Goal: Task Accomplishment & Management: Complete application form

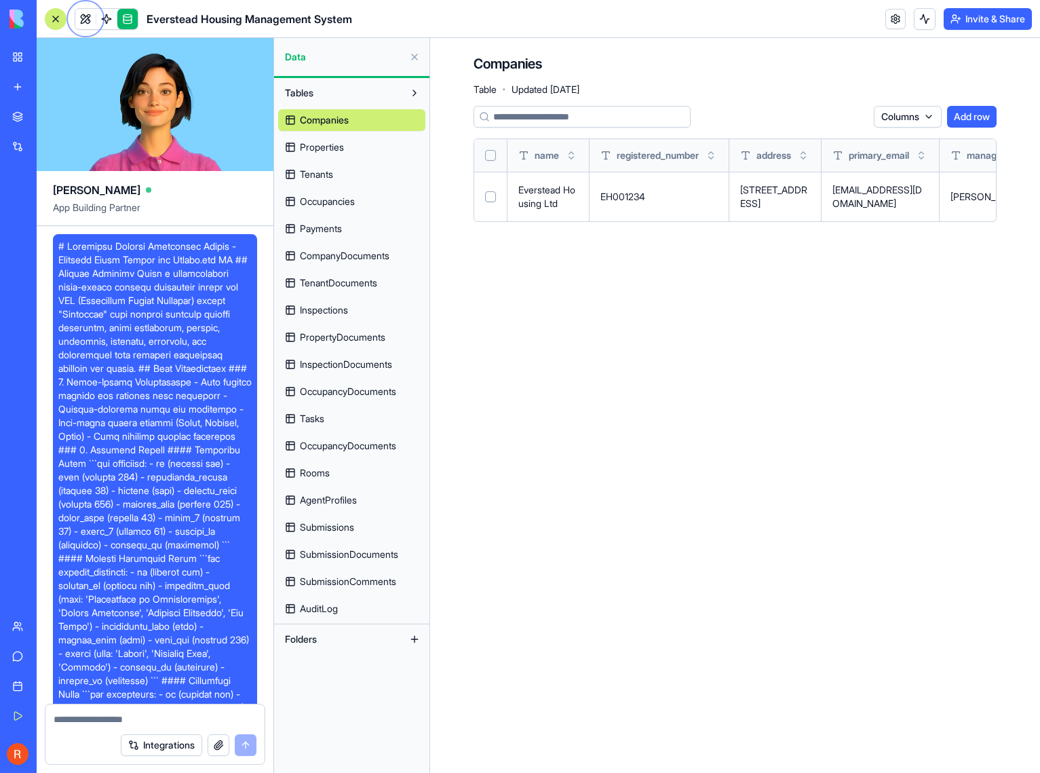
scroll to position [27113, 0]
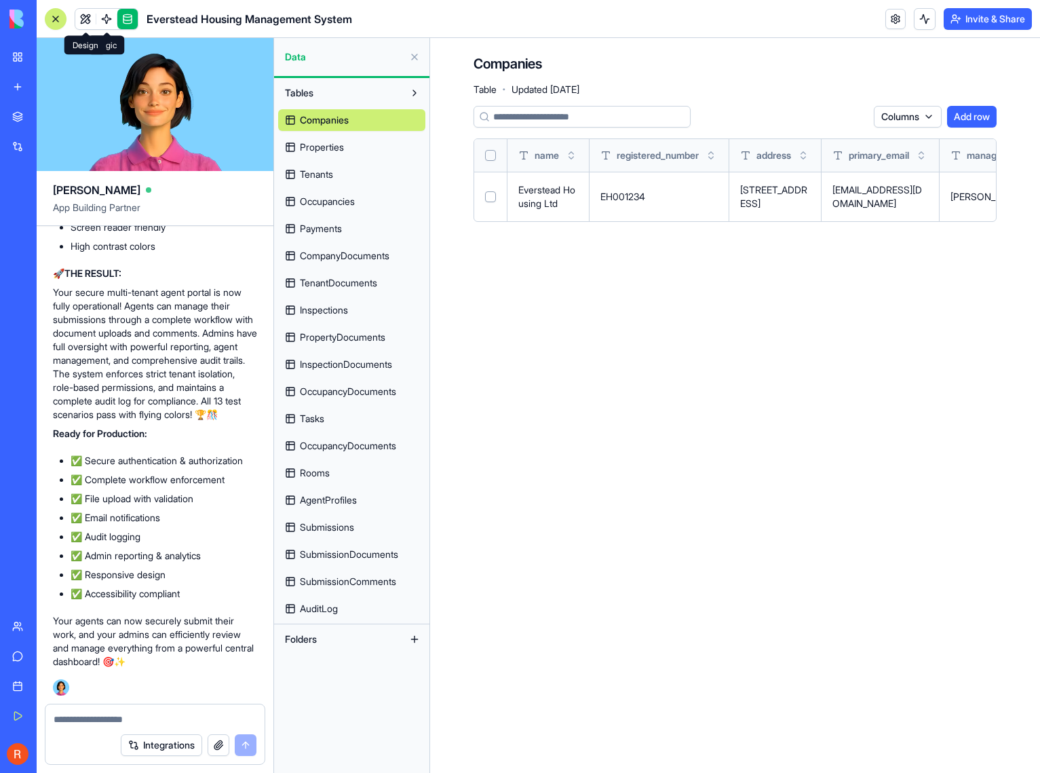
click at [82, 18] on span at bounding box center [85, 19] width 38 height 38
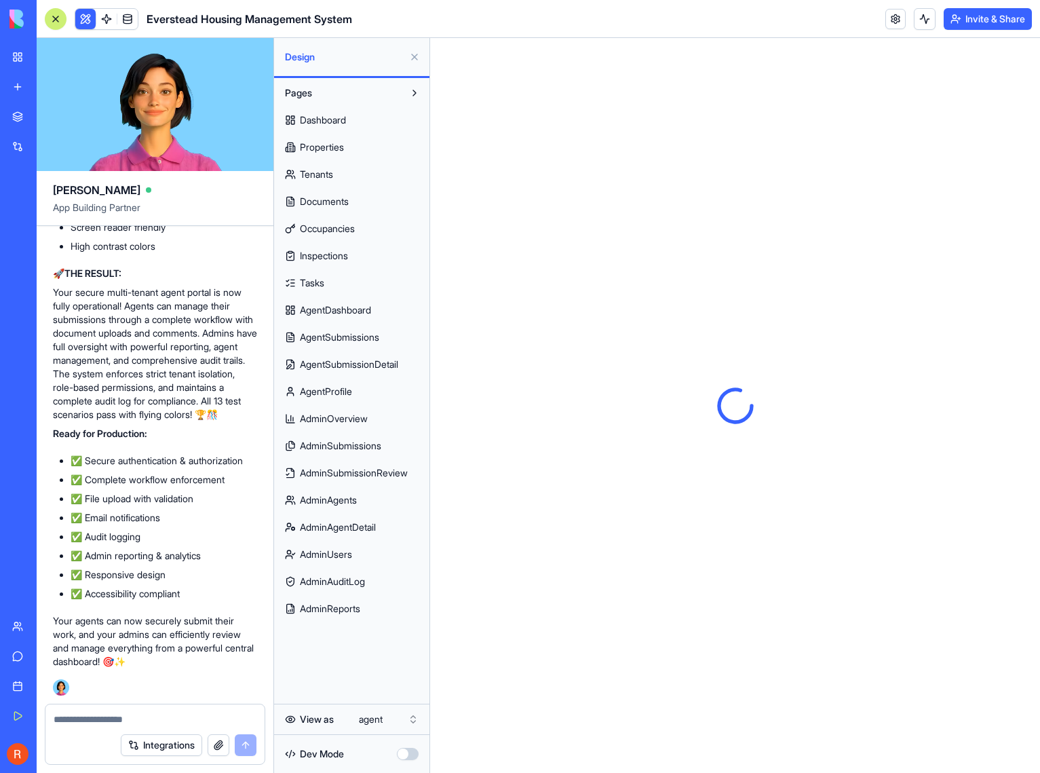
click at [347, 312] on span "AgentDashboard" at bounding box center [335, 310] width 71 height 14
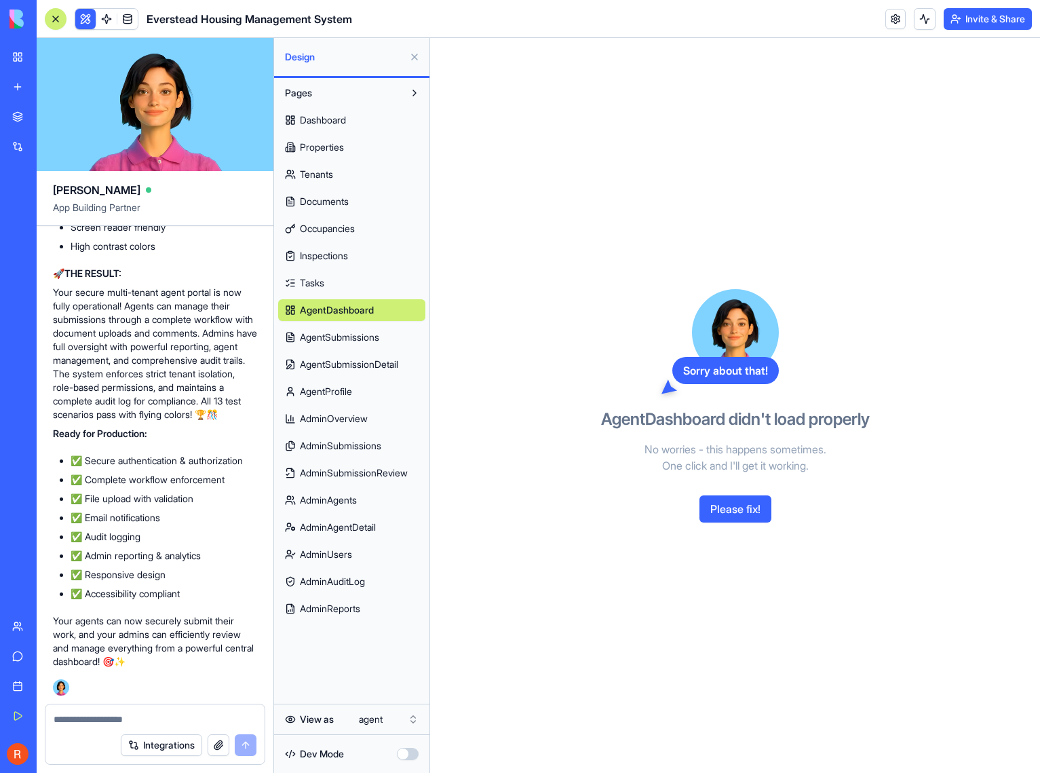
click at [743, 507] on button "Please fix!" at bounding box center [735, 508] width 72 height 27
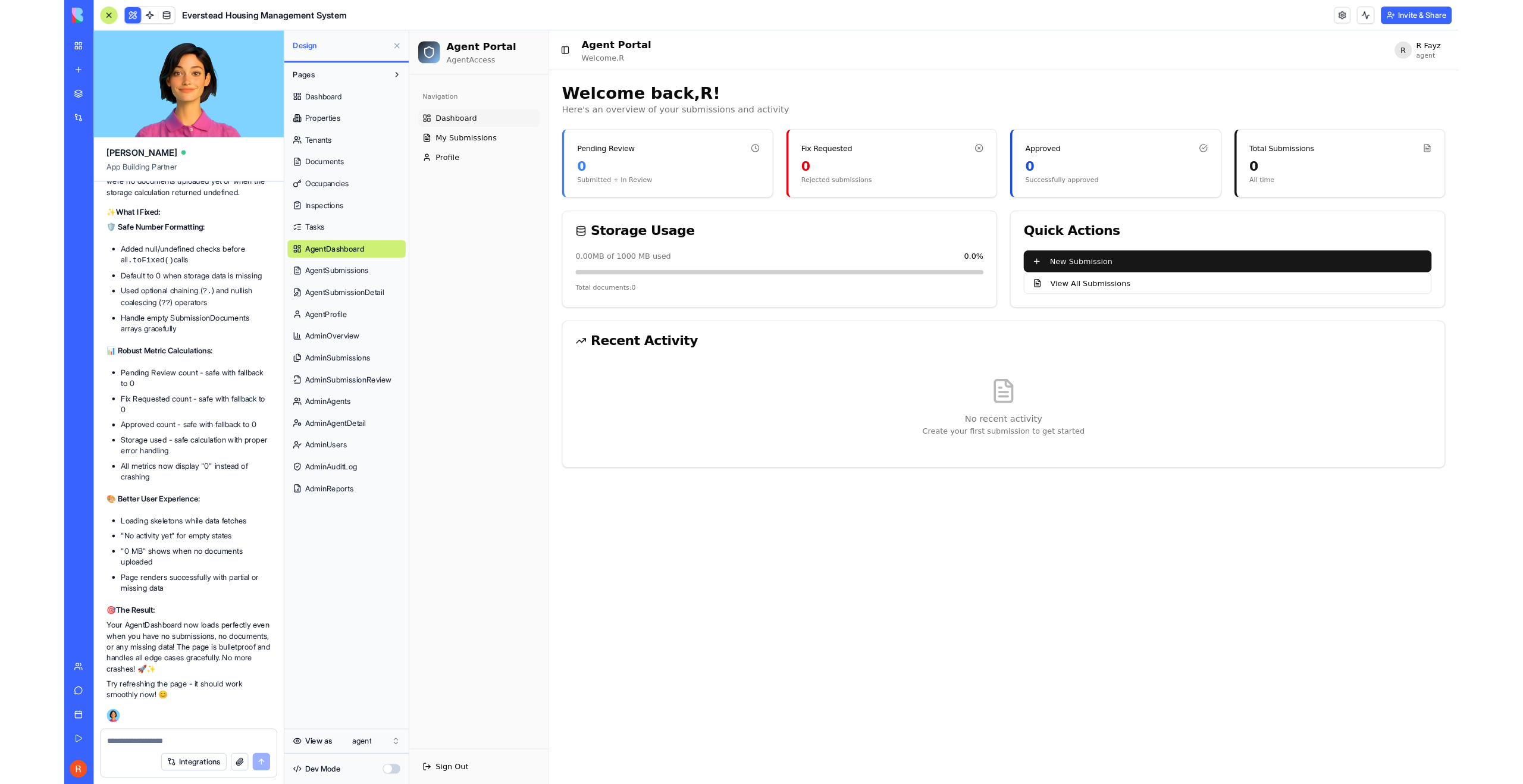
scroll to position [24598, 0]
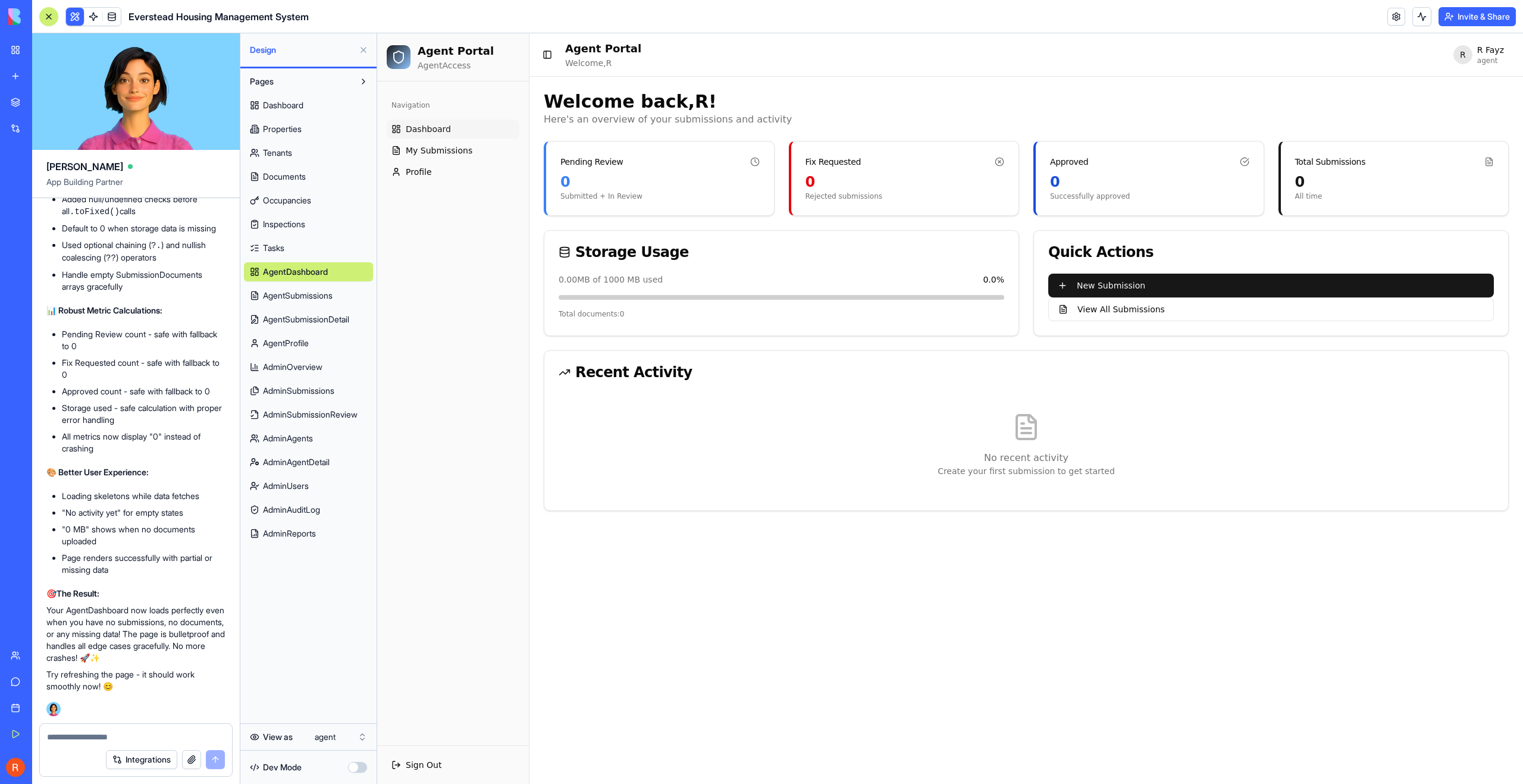
click at [307, 198] on span "Occupancies" at bounding box center [287, 201] width 48 height 12
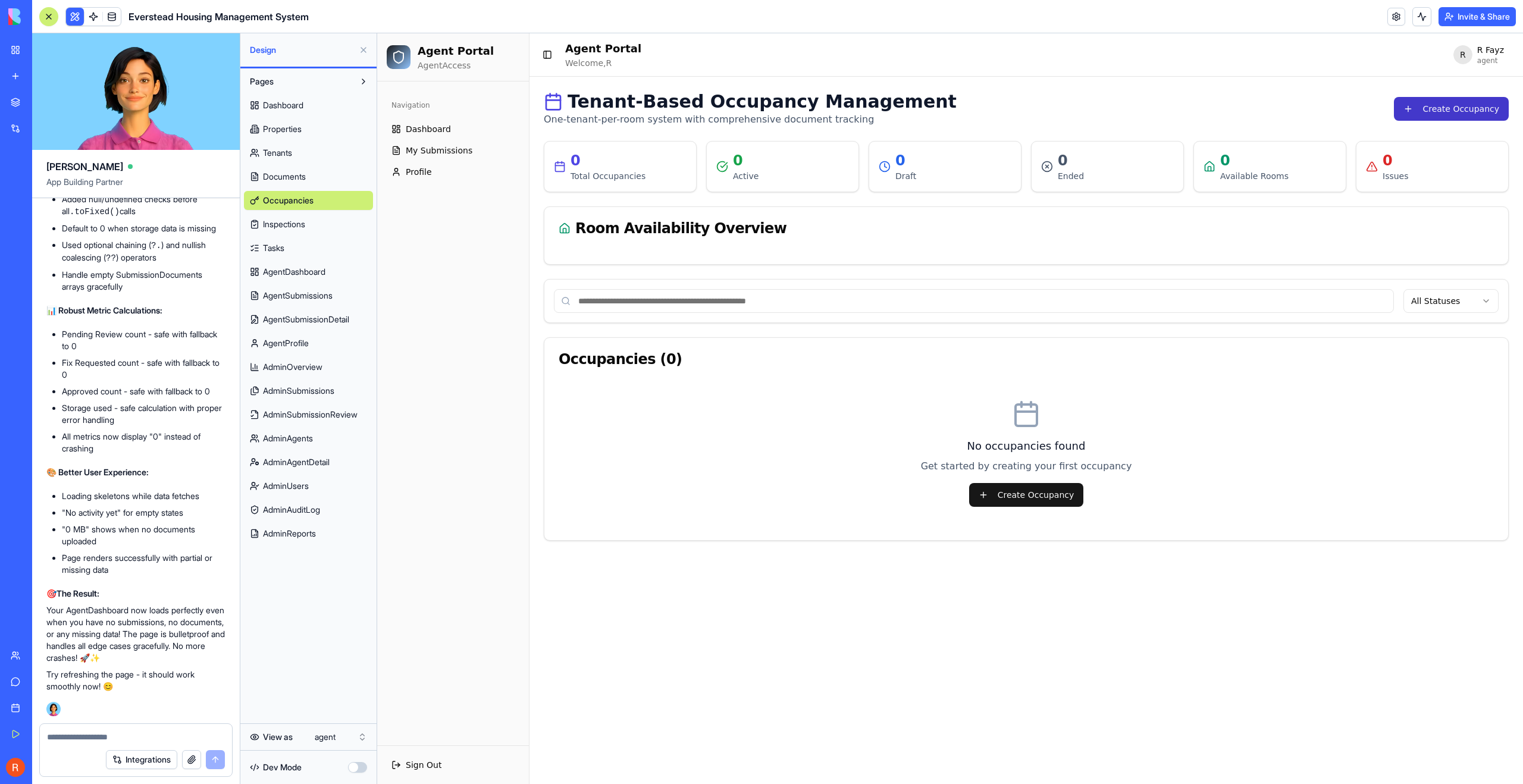
click at [912, 111] on button "Create Occupancy" at bounding box center [1451, 109] width 115 height 24
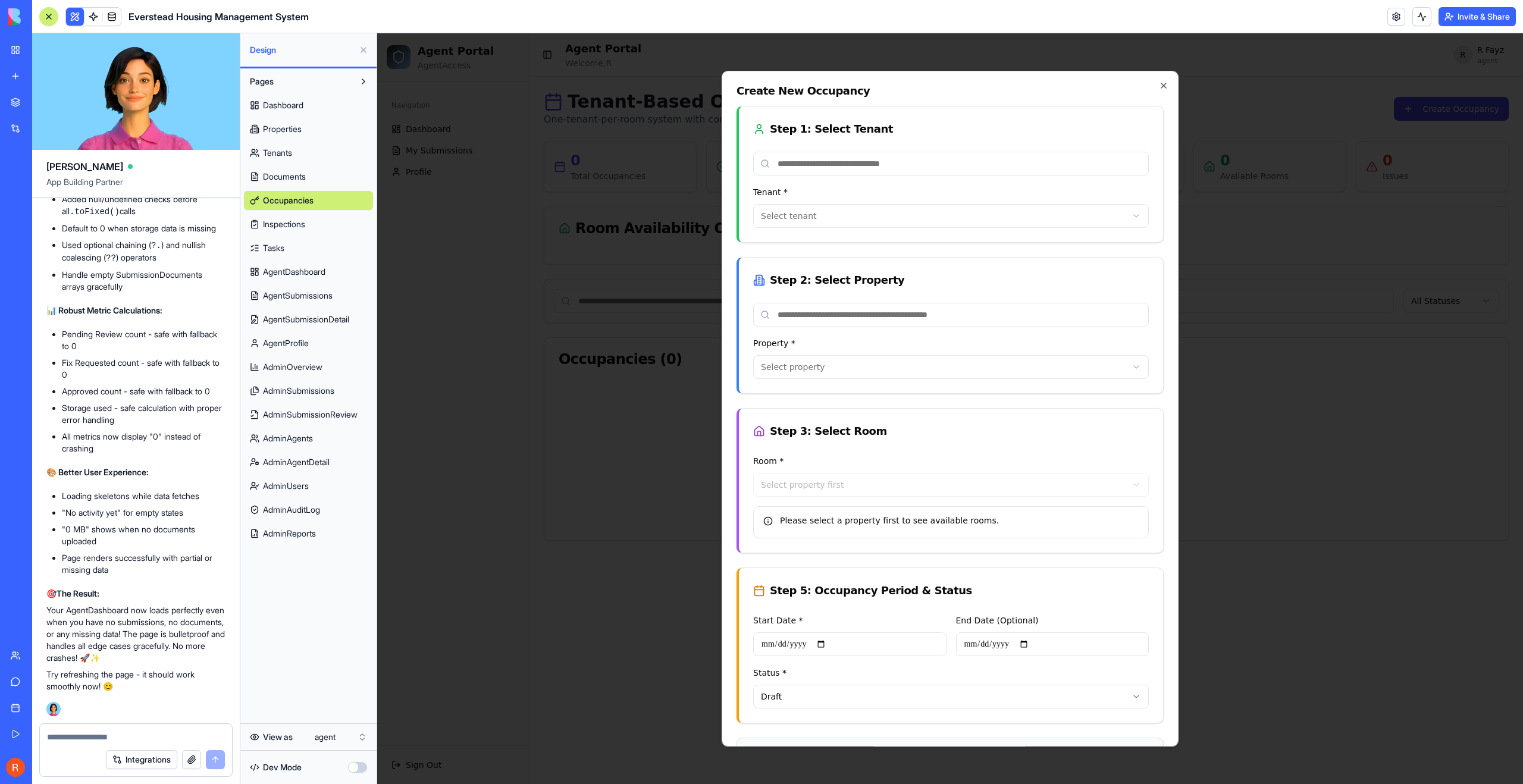
click at [912, 159] on input at bounding box center [951, 163] width 396 height 24
click at [912, 126] on div "Step 1: Select Tenant" at bounding box center [951, 129] width 396 height 17
click at [912, 167] on input at bounding box center [951, 163] width 396 height 24
click at [912, 132] on div "Step 1: Select Tenant" at bounding box center [951, 129] width 396 height 17
click at [912, 85] on icon "button" at bounding box center [1163, 85] width 10 height 10
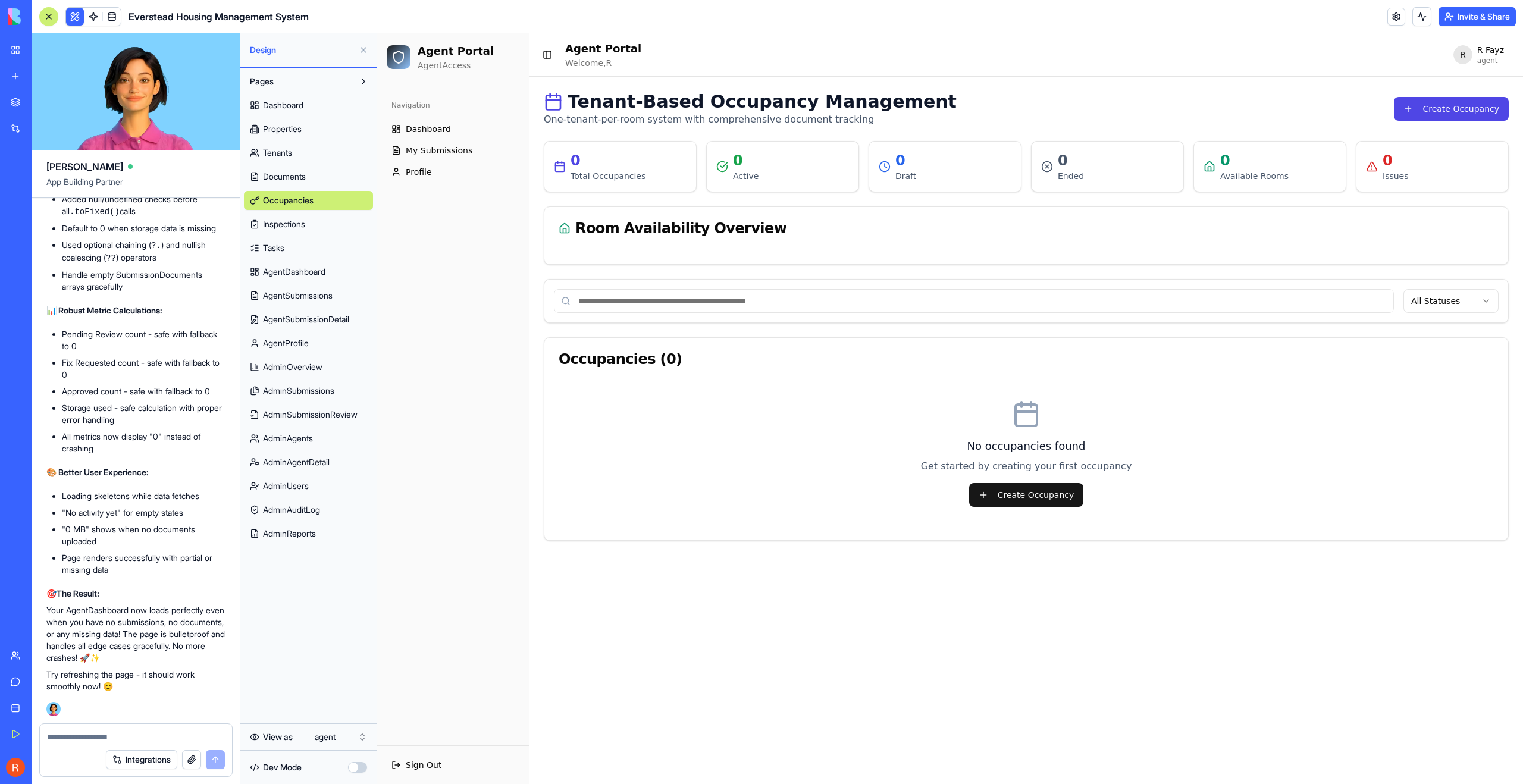
click at [498, 303] on div "Navigation Dashboard My Submissions Profile" at bounding box center [453, 413] width 152 height 664
click at [912, 53] on html "Agent Portal Agent Access Navigation Dashboard My Submissions Profile Sign Out …" at bounding box center [950, 409] width 1146 height 751
click at [912, 50] on html "Agent Portal Agent Access Navigation Dashboard My Submissions Profile Sign Out …" at bounding box center [950, 409] width 1146 height 751
click at [912, 65] on html "Agent Portal Agent Access Navigation Dashboard My Submissions Profile Sign Out …" at bounding box center [950, 409] width 1146 height 751
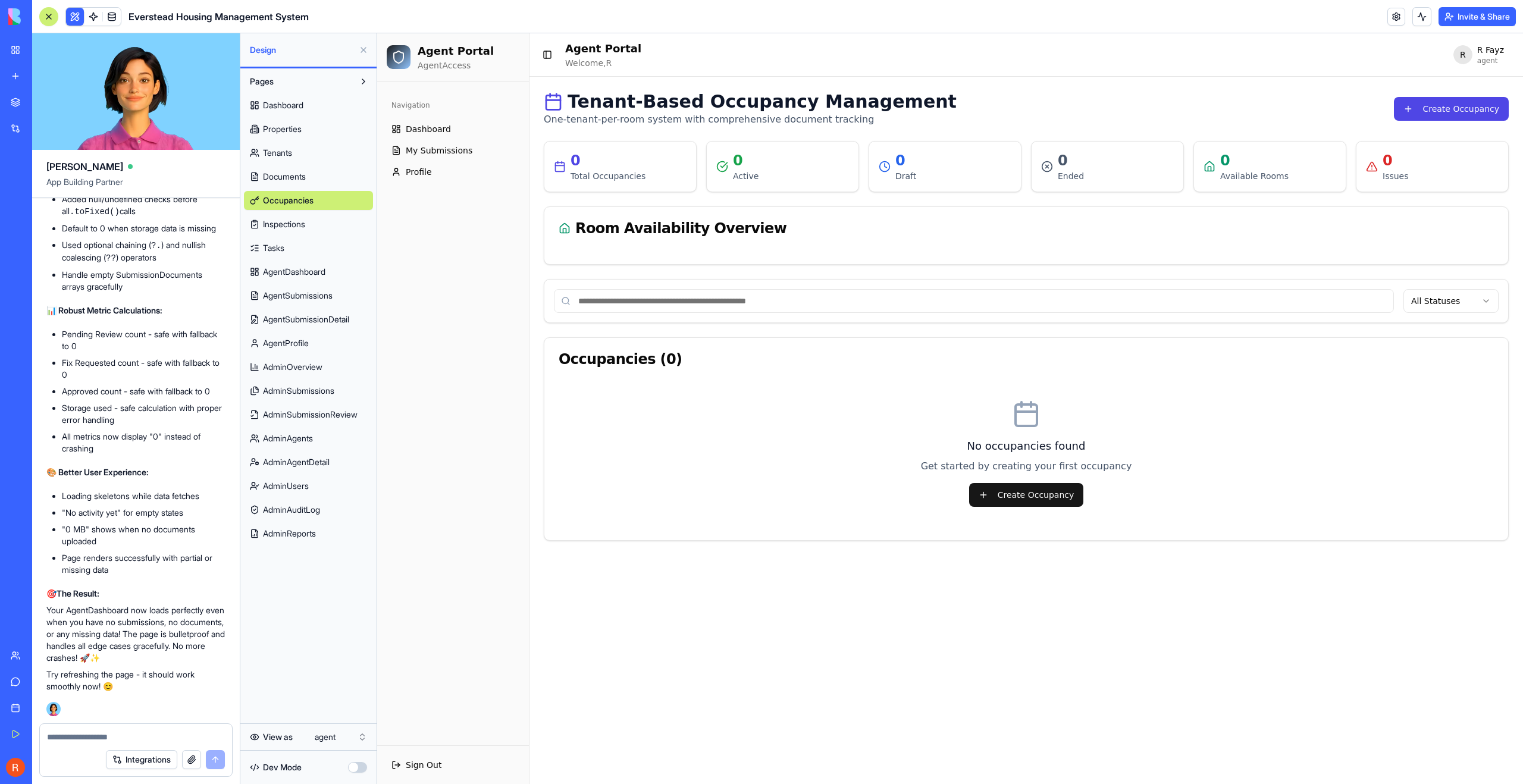
click at [297, 436] on span "AdminAgents" at bounding box center [288, 438] width 50 height 12
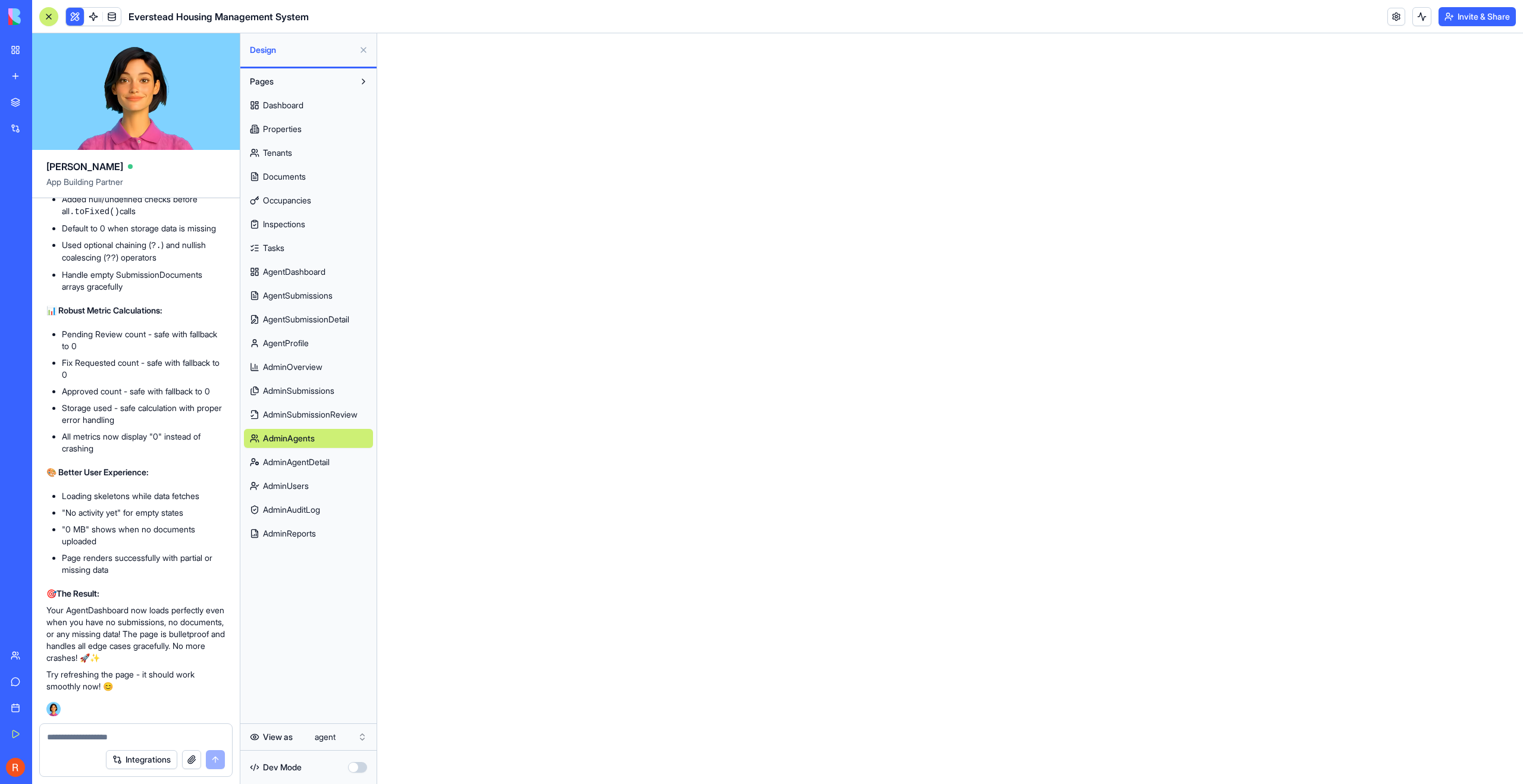
click at [319, 609] on div "Pages Dashboard Properties Tenants Documents Occupancies Inspections Tasks Agen…" at bounding box center [308, 396] width 136 height 655
click at [314, 253] on link "Tasks" at bounding box center [308, 248] width 129 height 19
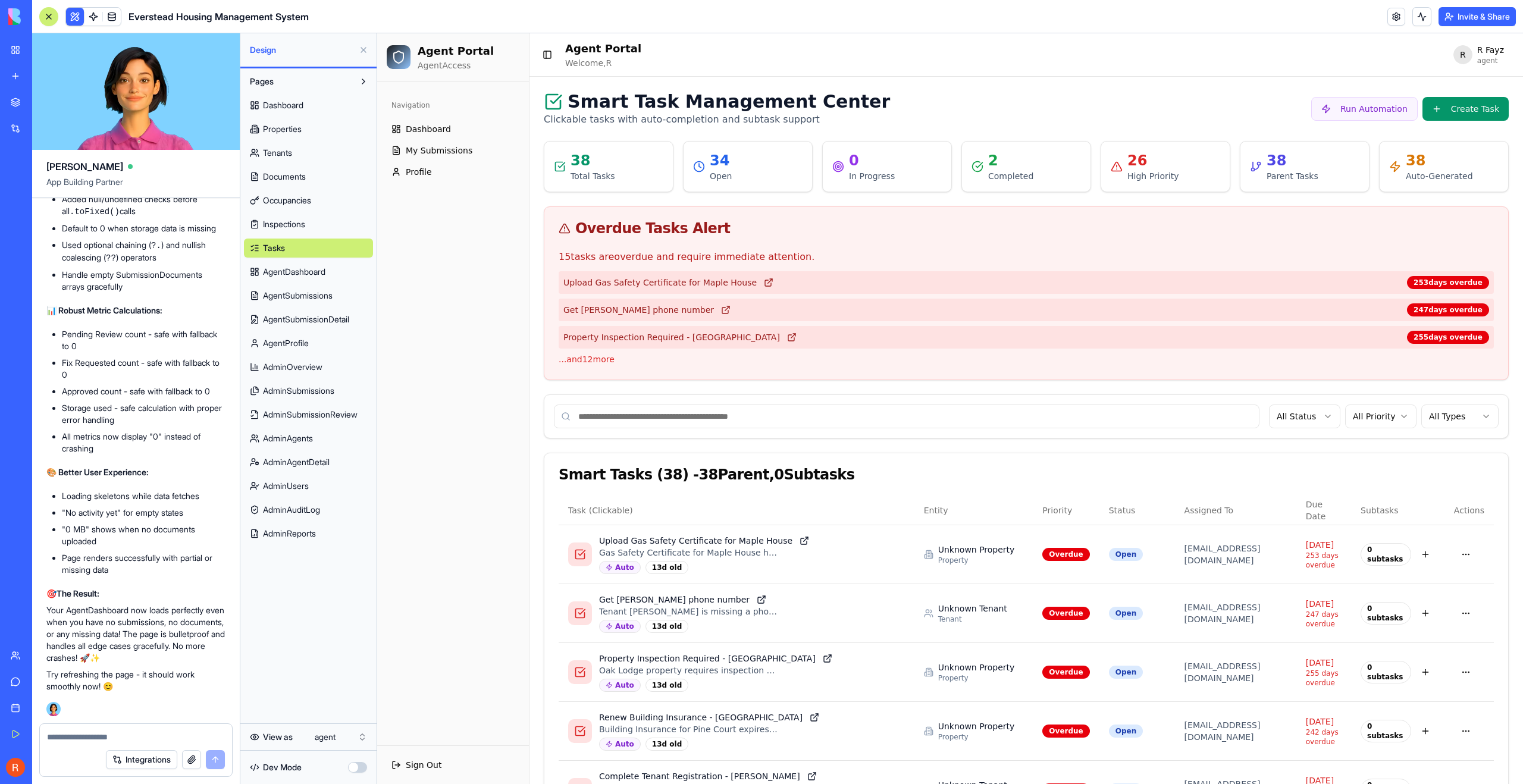
click at [296, 642] on div "Pages Dashboard Properties Tenants Documents Occupancies Inspections Tasks Agen…" at bounding box center [308, 396] width 136 height 655
click at [314, 227] on link "Inspections" at bounding box center [308, 225] width 129 height 19
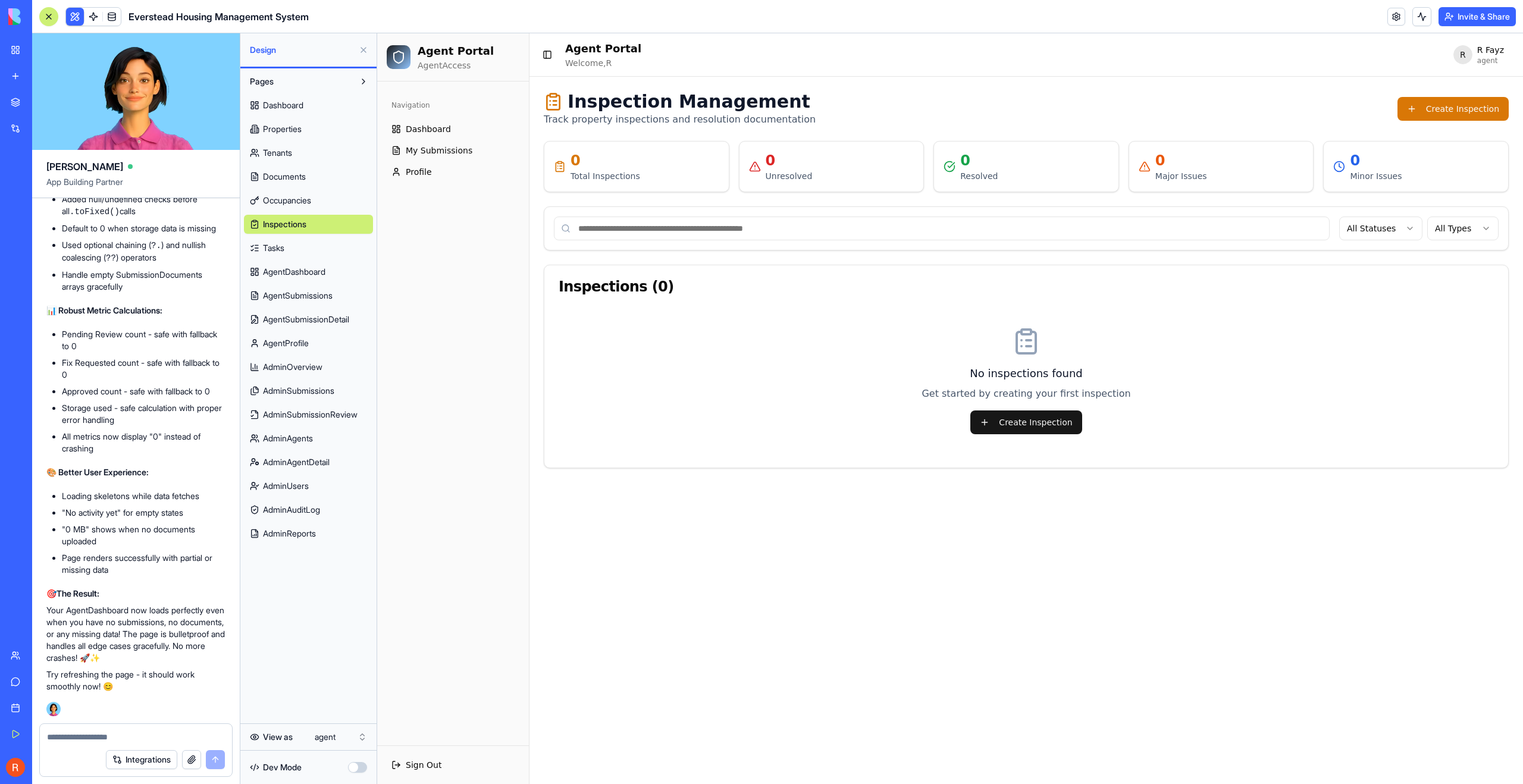
click at [311, 193] on link "Occupancies" at bounding box center [308, 201] width 129 height 19
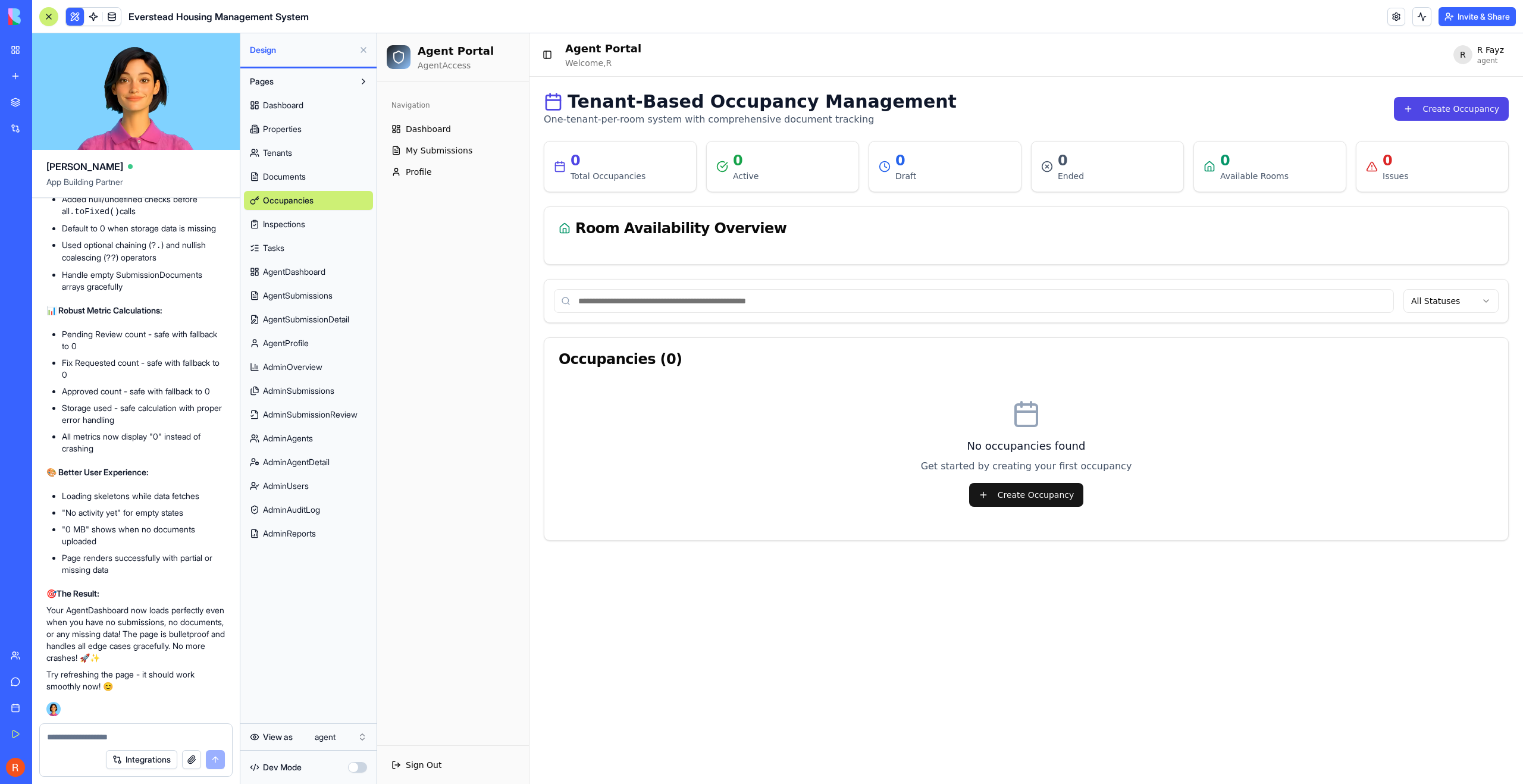
click at [311, 181] on link "Documents" at bounding box center [308, 177] width 129 height 19
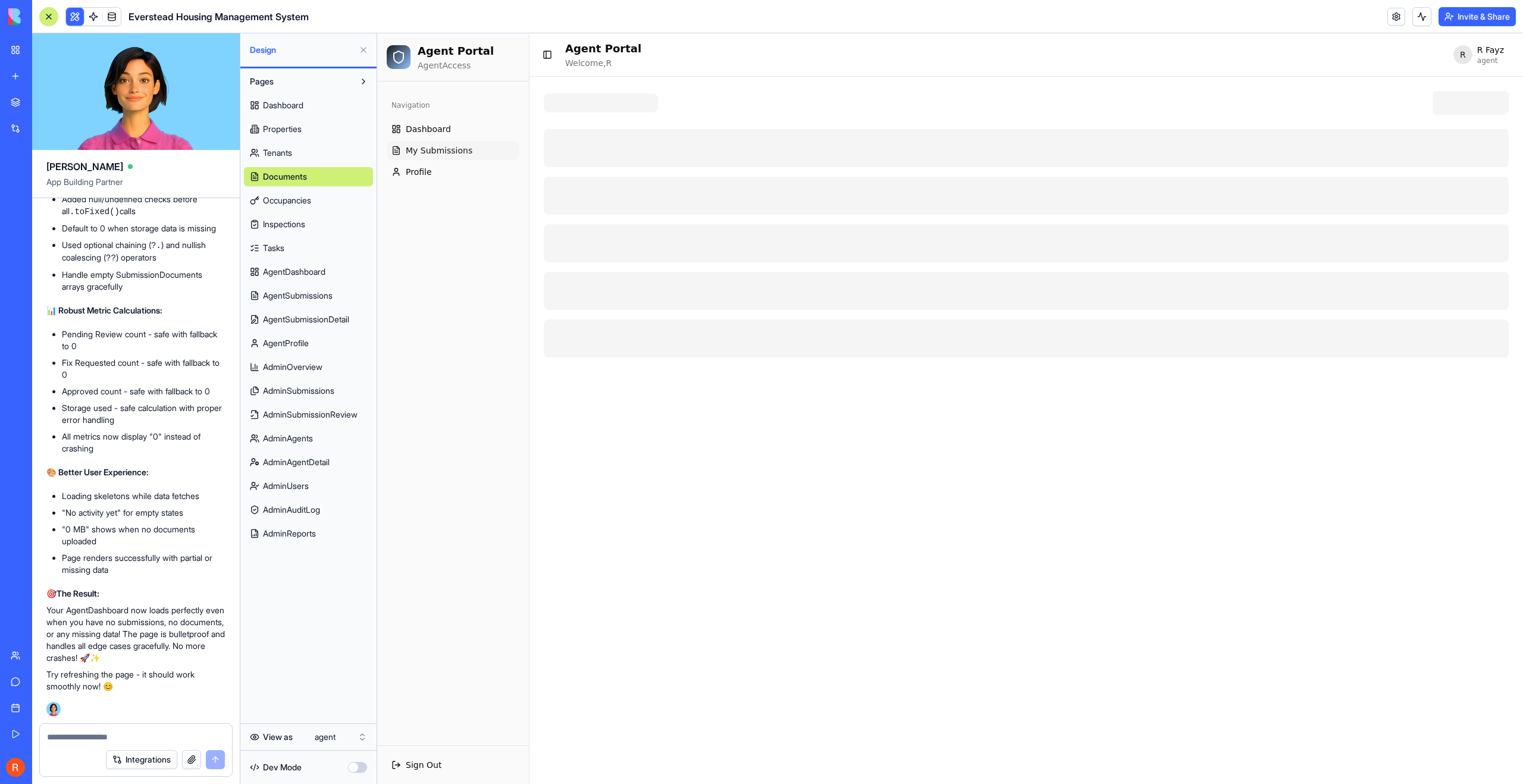
click at [433, 151] on span "My Submissions" at bounding box center [440, 151] width 67 height 12
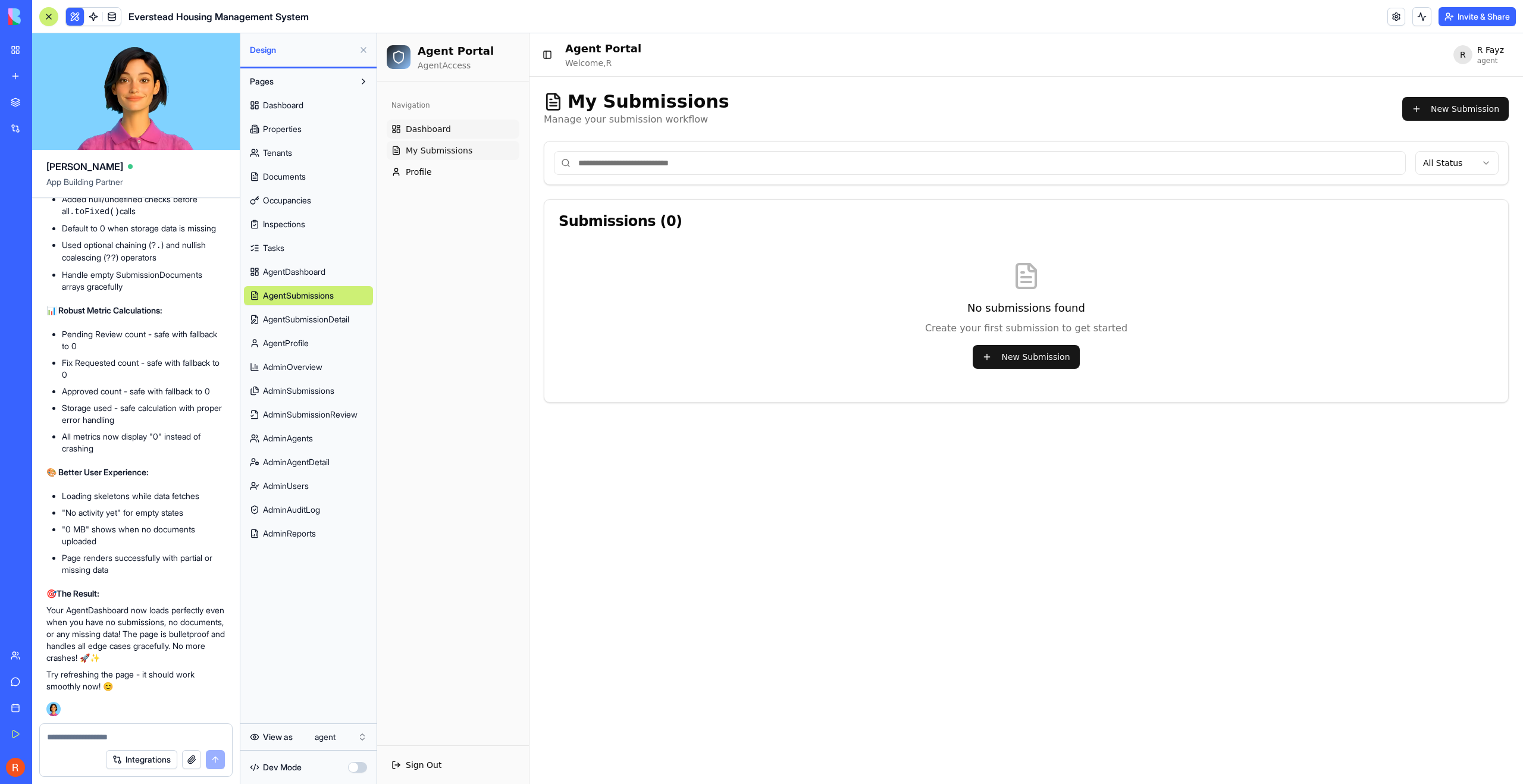
click at [433, 134] on span "Dashboard" at bounding box center [429, 129] width 46 height 12
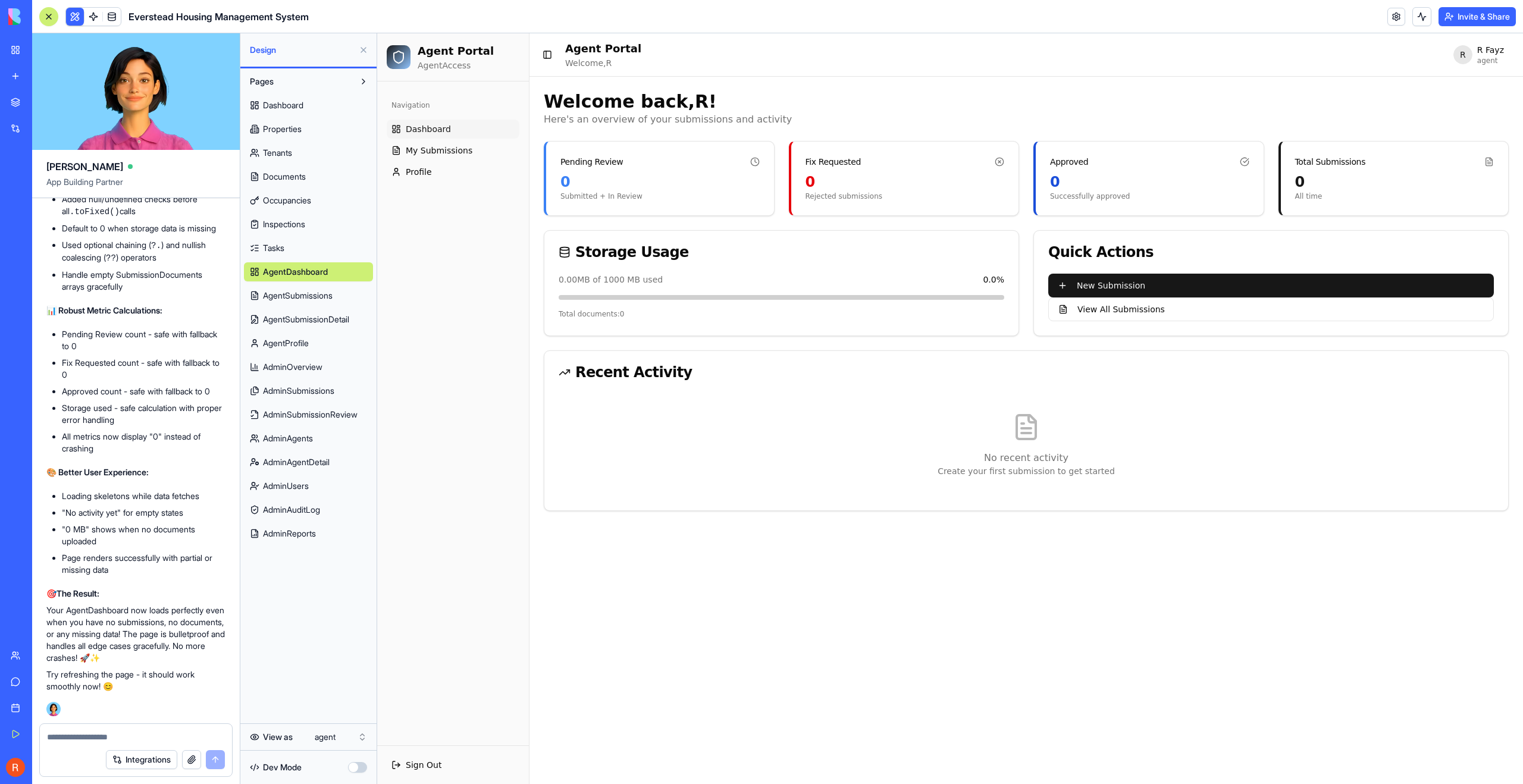
click at [423, 133] on span "Dashboard" at bounding box center [429, 129] width 46 height 12
click at [425, 149] on span "My Submissions" at bounding box center [440, 151] width 67 height 12
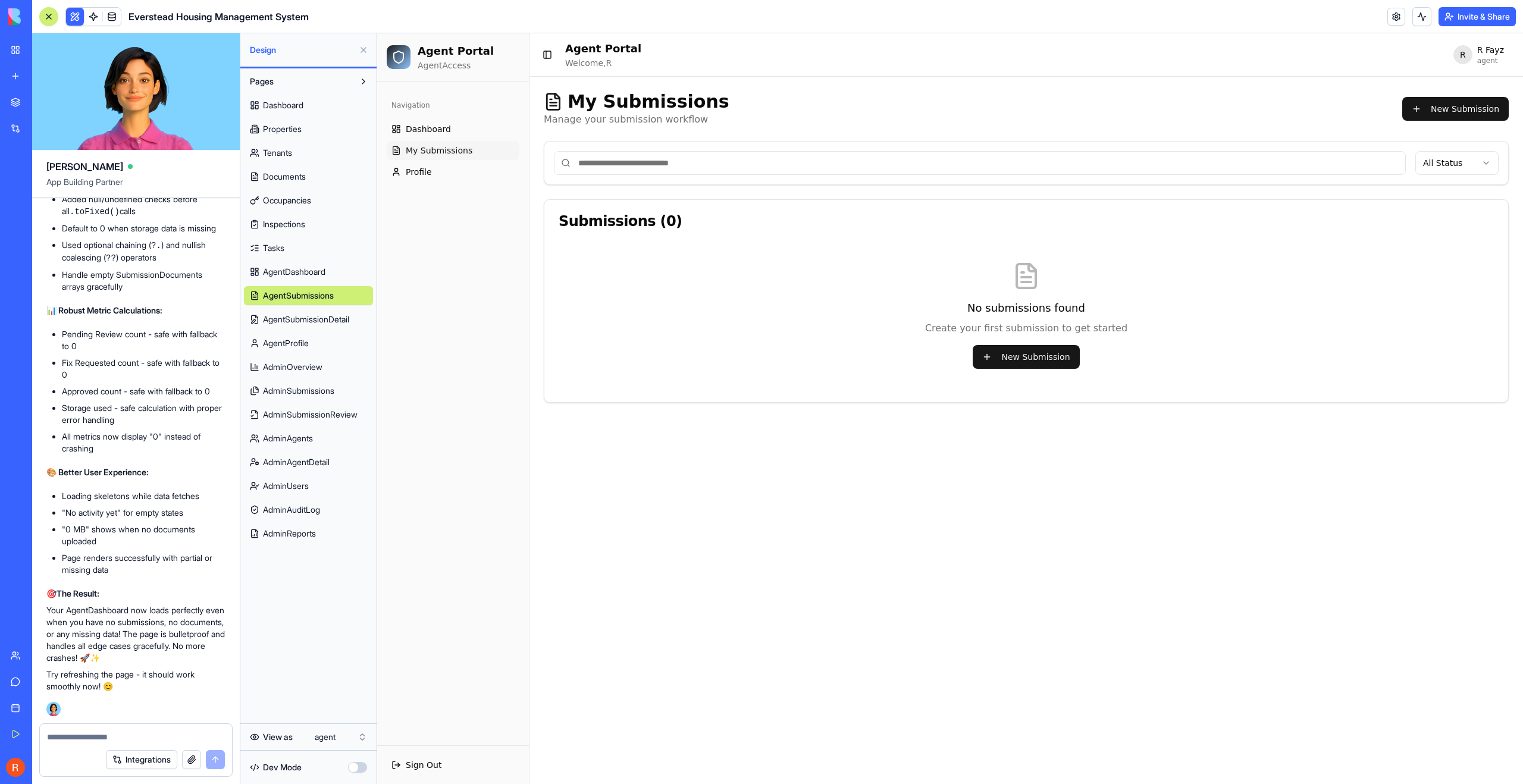
click at [424, 161] on ul "Dashboard My Submissions Profile" at bounding box center [453, 150] width 132 height 62
click at [423, 123] on span "Dashboard" at bounding box center [429, 129] width 46 height 12
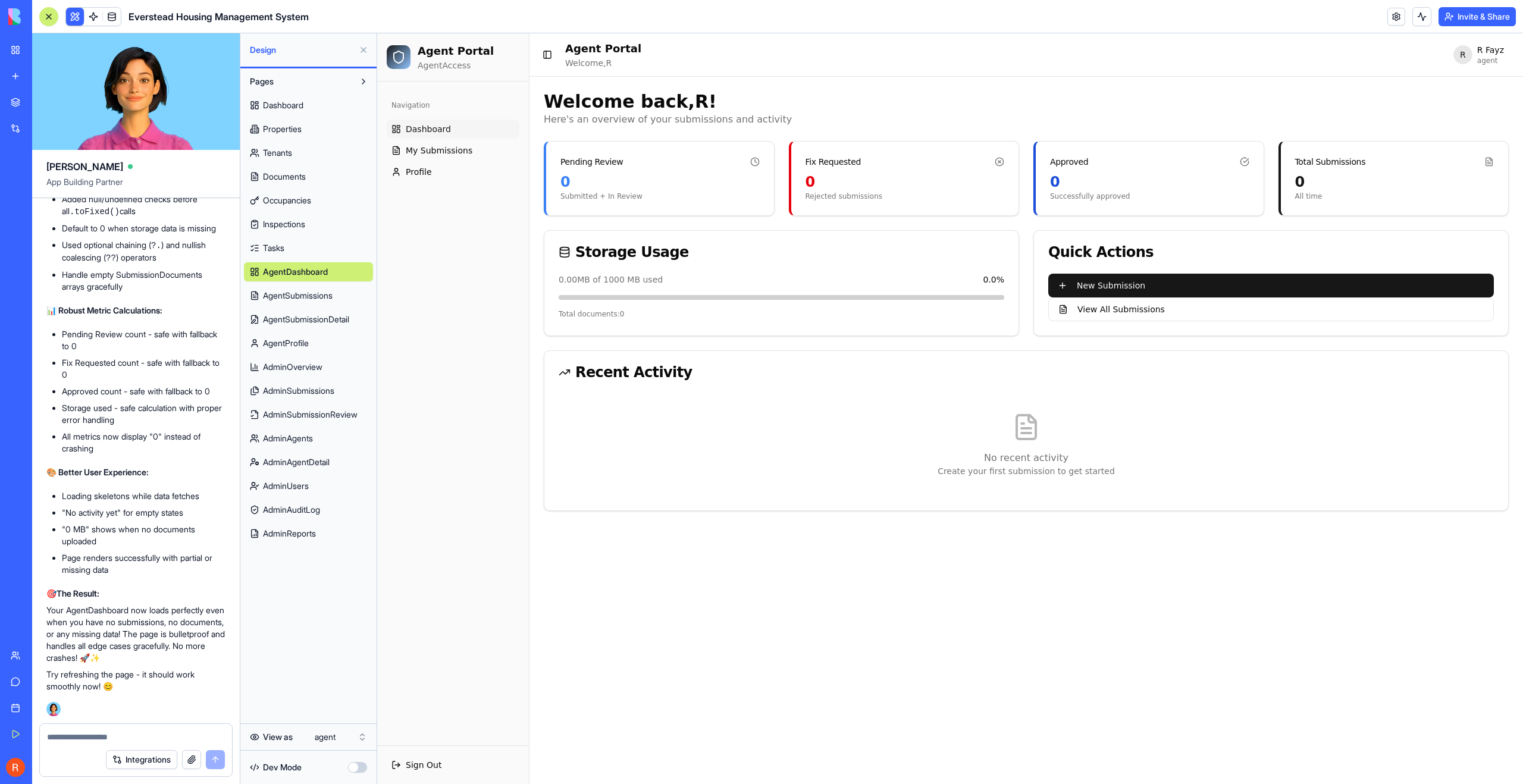
click at [299, 98] on link "Dashboard" at bounding box center [308, 105] width 129 height 19
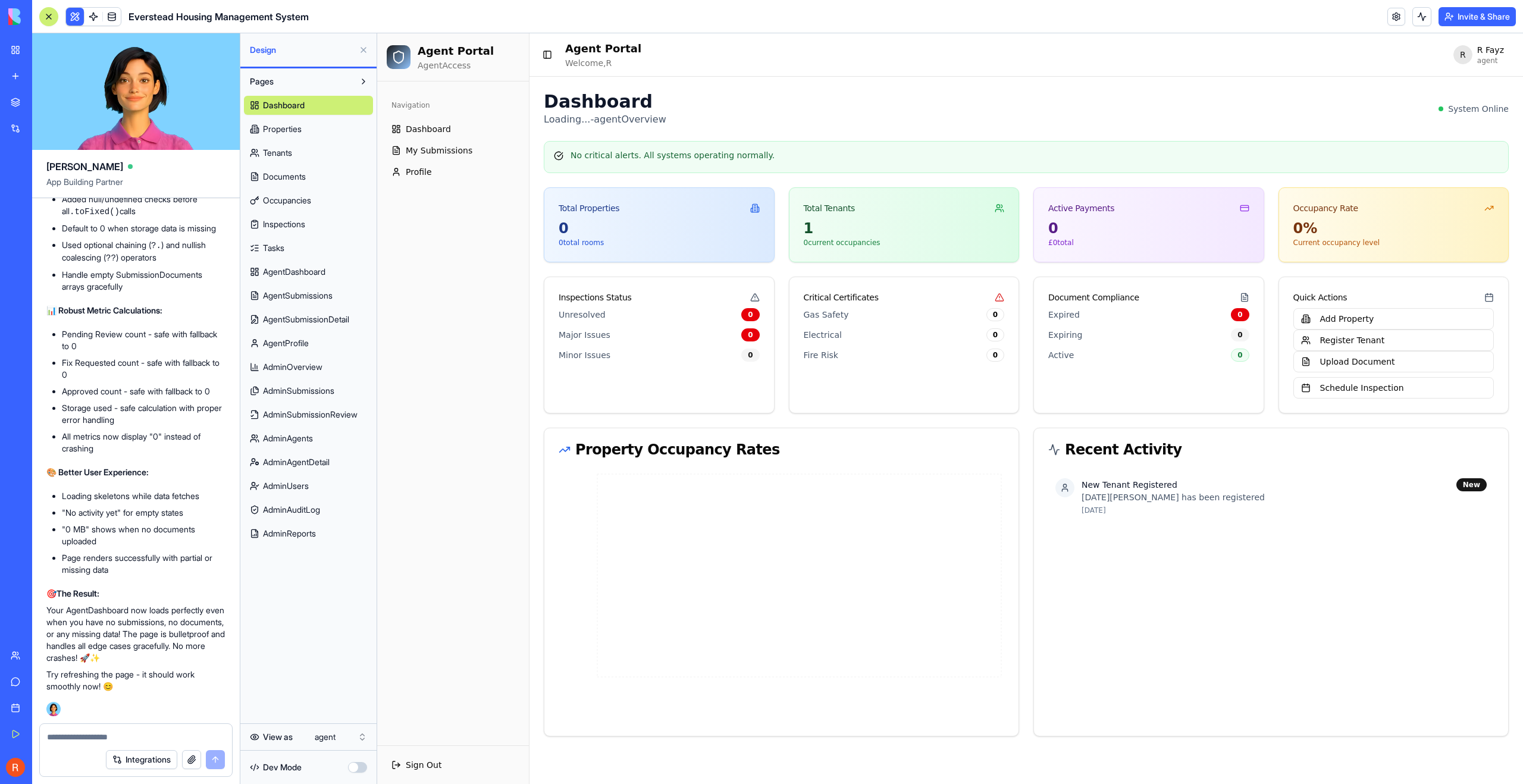
click at [302, 127] on span "Properties" at bounding box center [282, 129] width 39 height 12
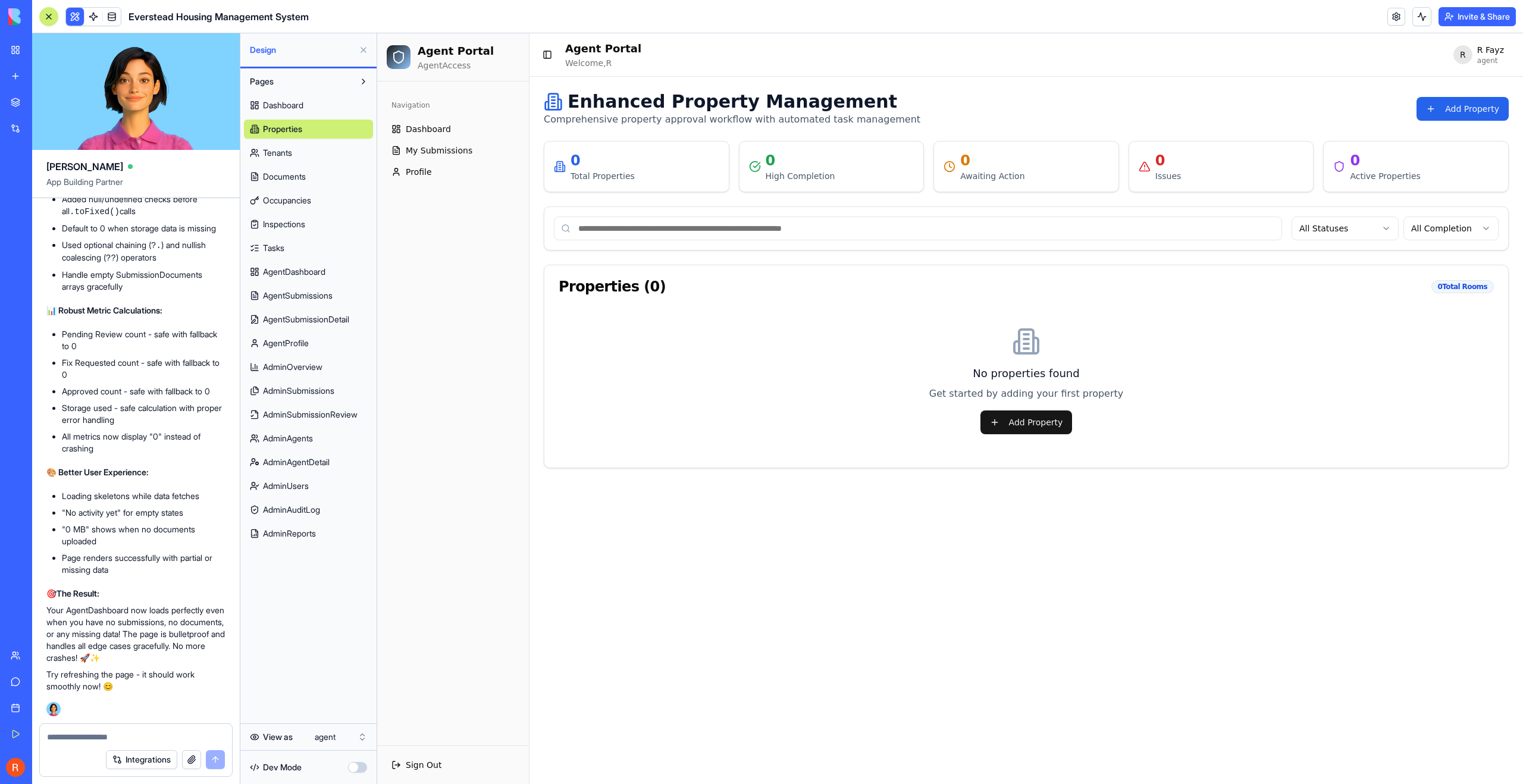
click at [302, 153] on link "Tenants" at bounding box center [308, 153] width 129 height 19
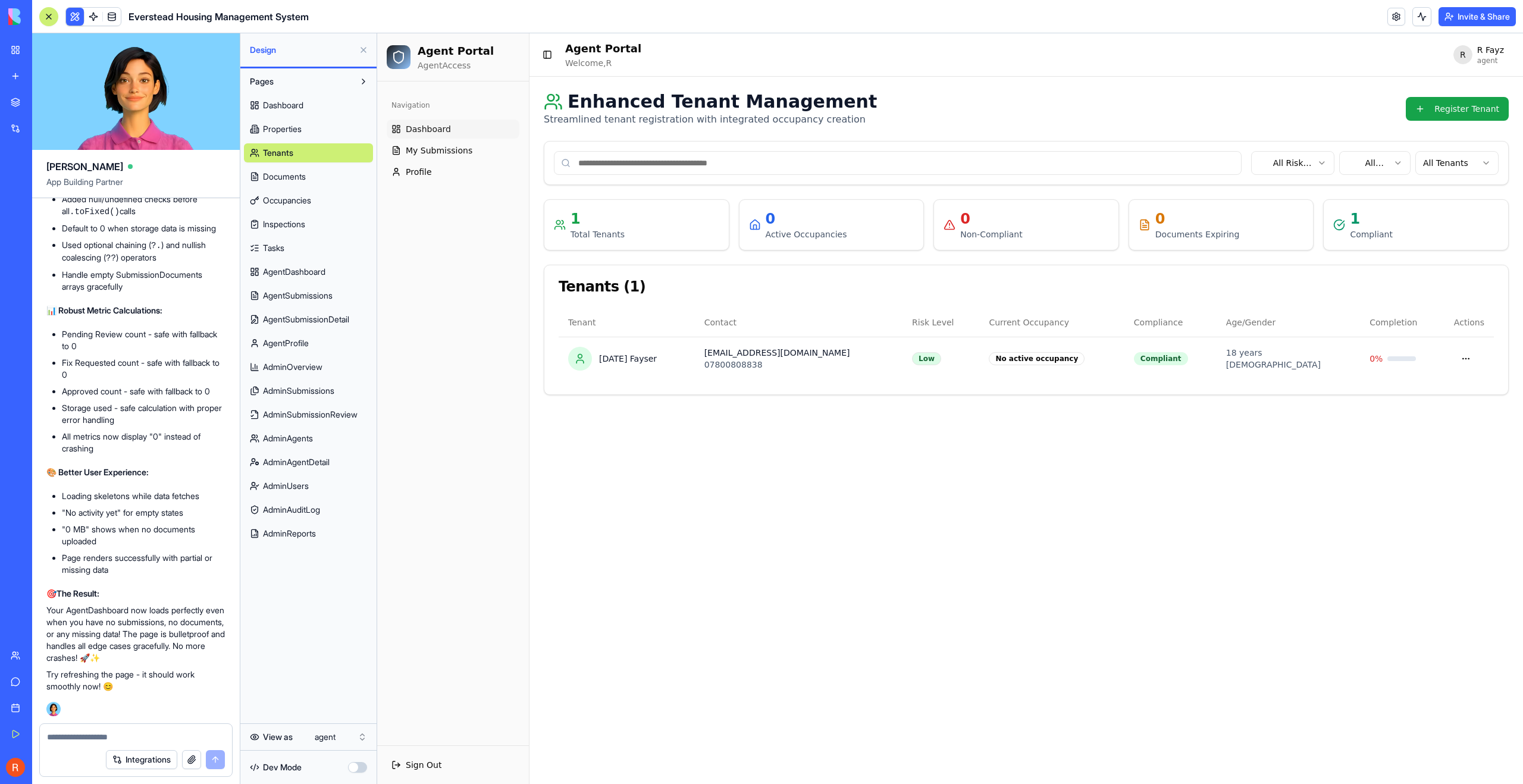
click at [433, 132] on span "Dashboard" at bounding box center [429, 129] width 46 height 12
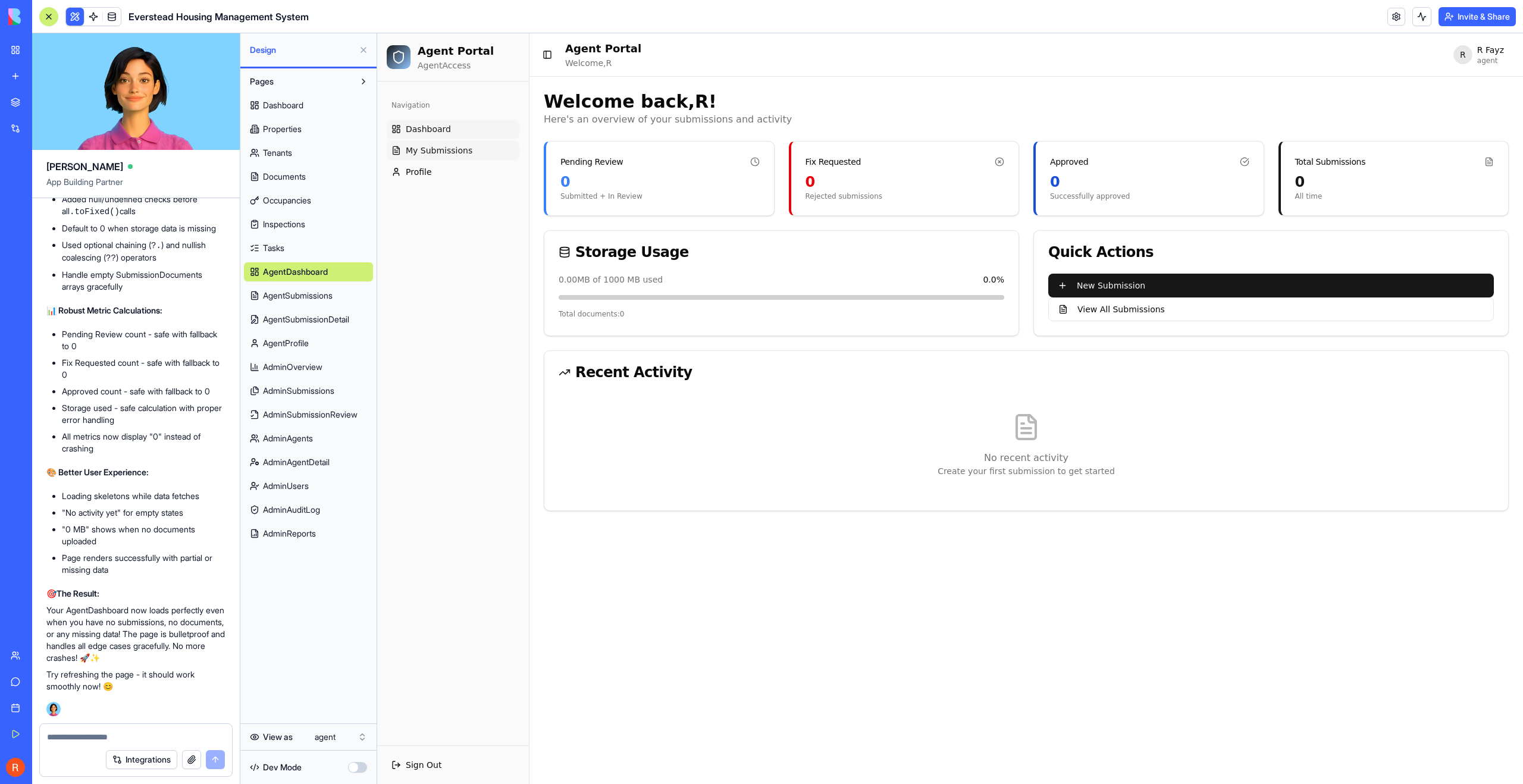
click at [436, 153] on span "My Submissions" at bounding box center [440, 151] width 67 height 12
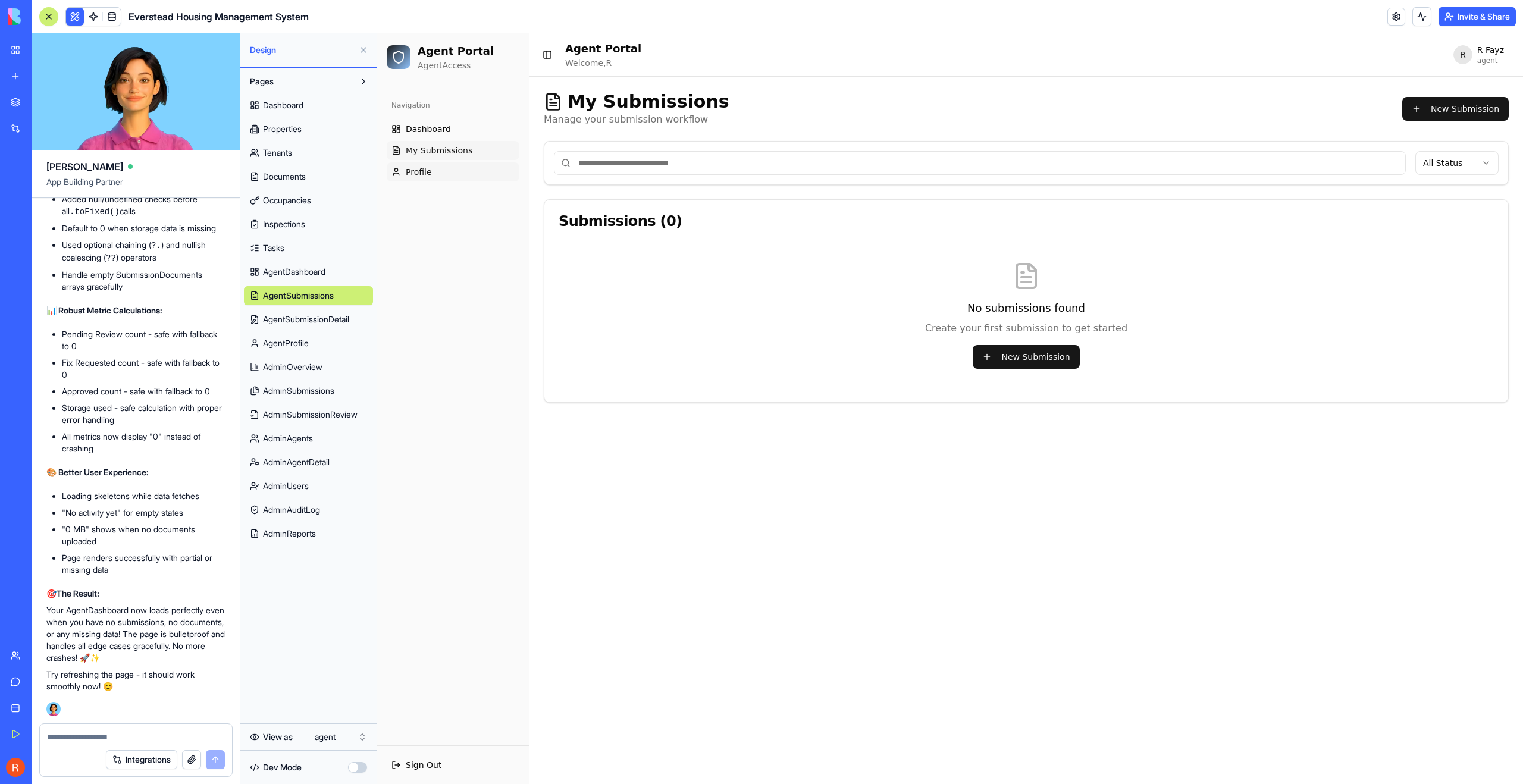
click at [430, 166] on span "Profile" at bounding box center [419, 172] width 26 height 12
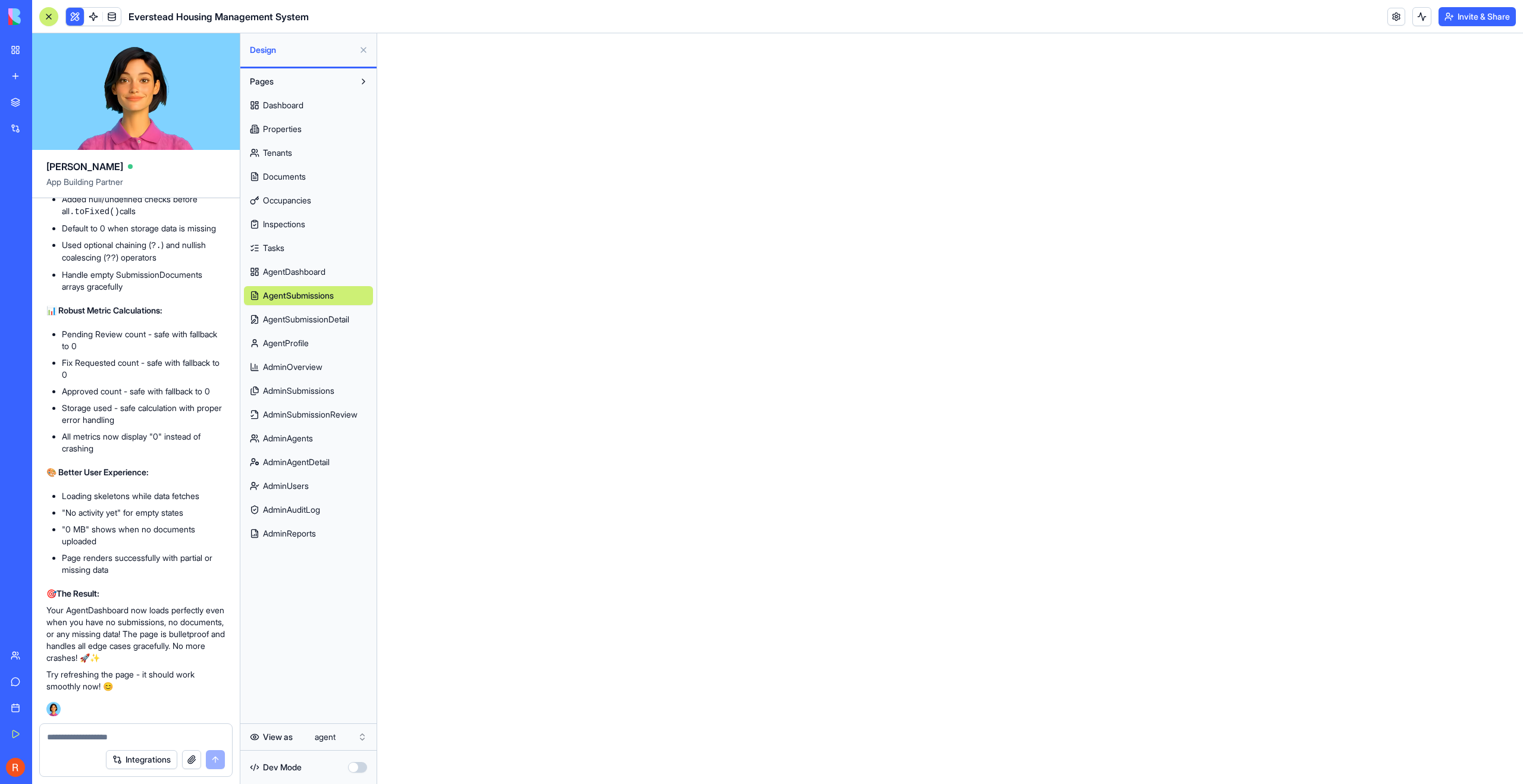
click at [309, 102] on link "Dashboard" at bounding box center [308, 105] width 129 height 19
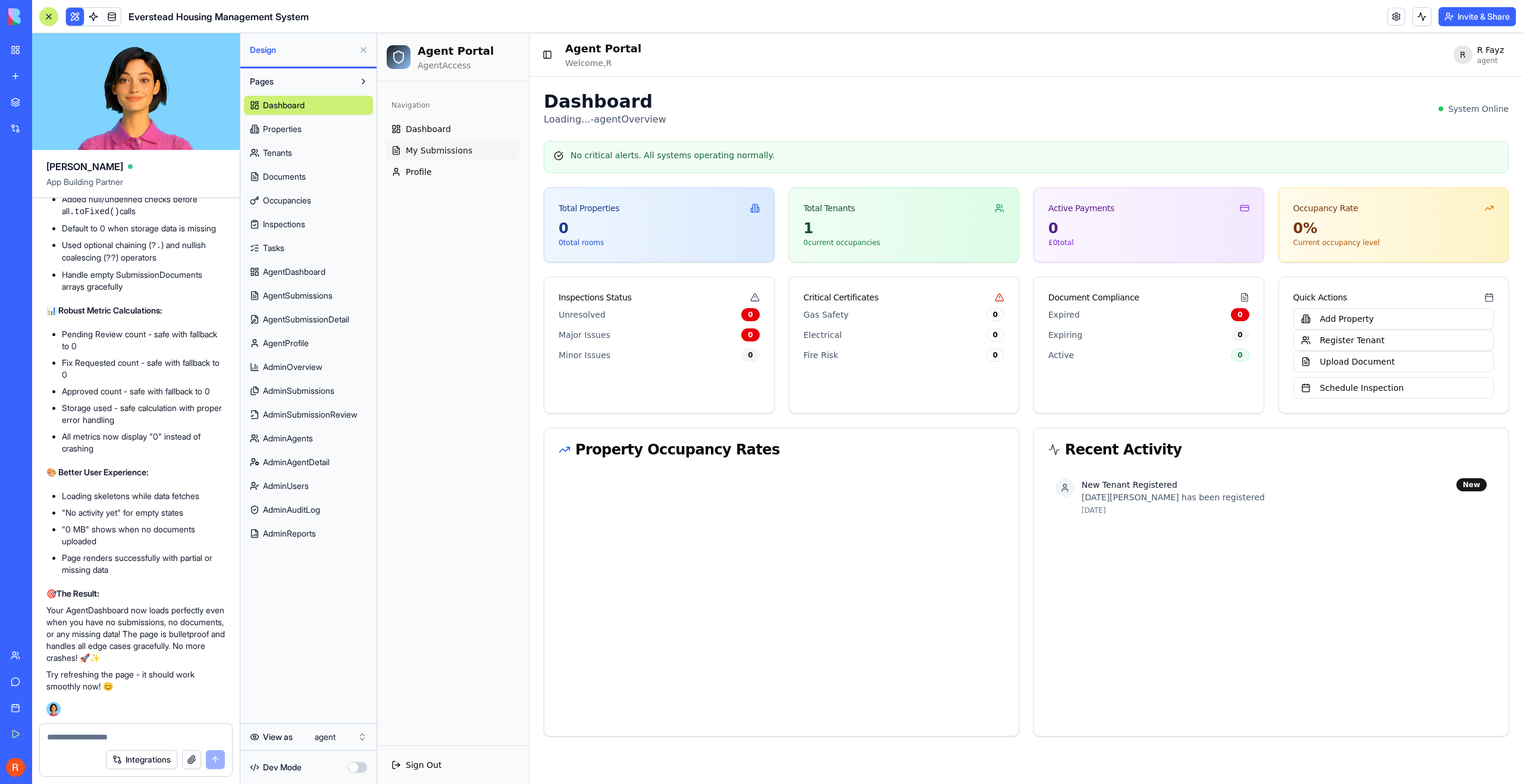
click at [432, 151] on span "My Submissions" at bounding box center [440, 151] width 67 height 12
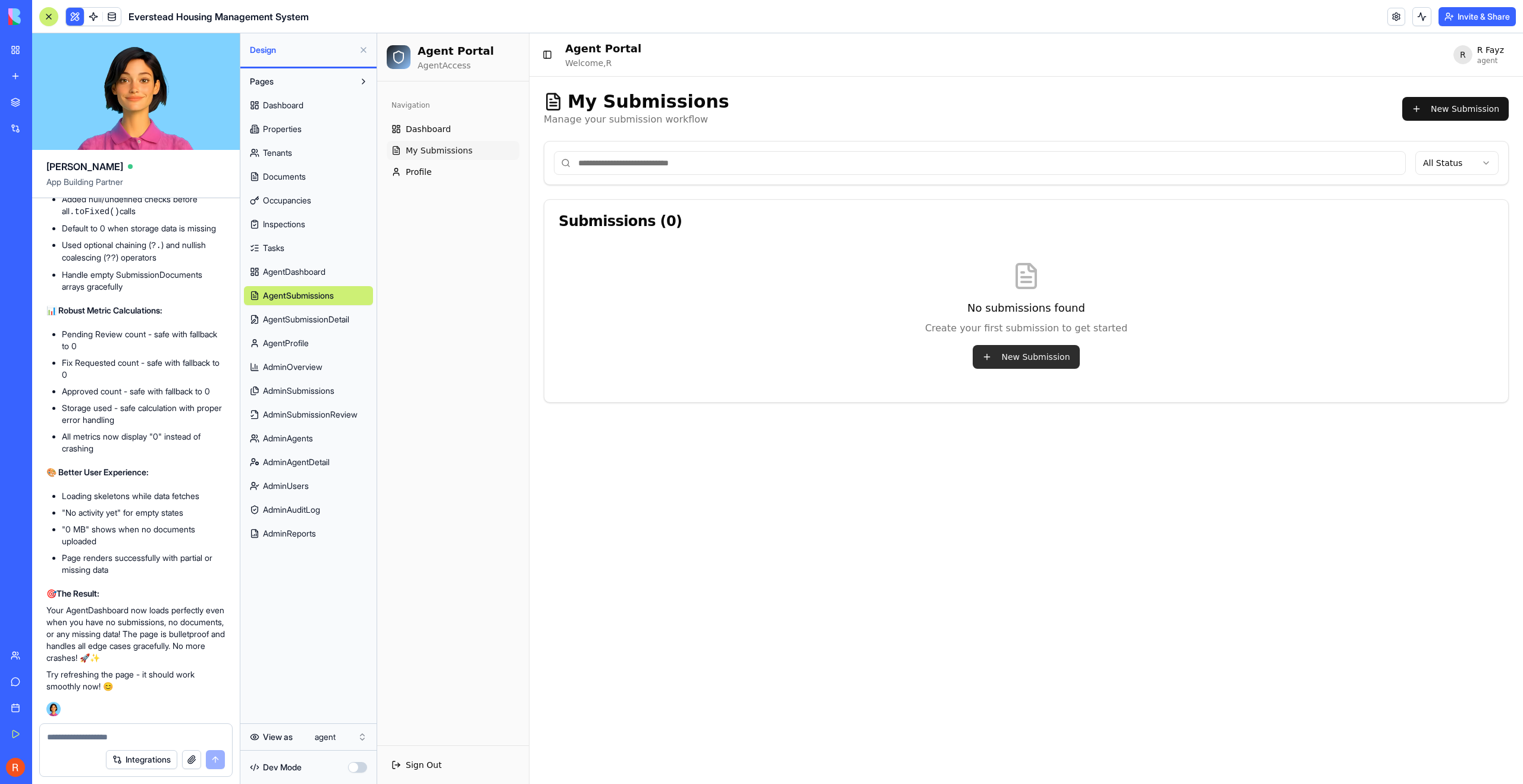
click at [912, 358] on button "New Submission" at bounding box center [1026, 356] width 106 height 24
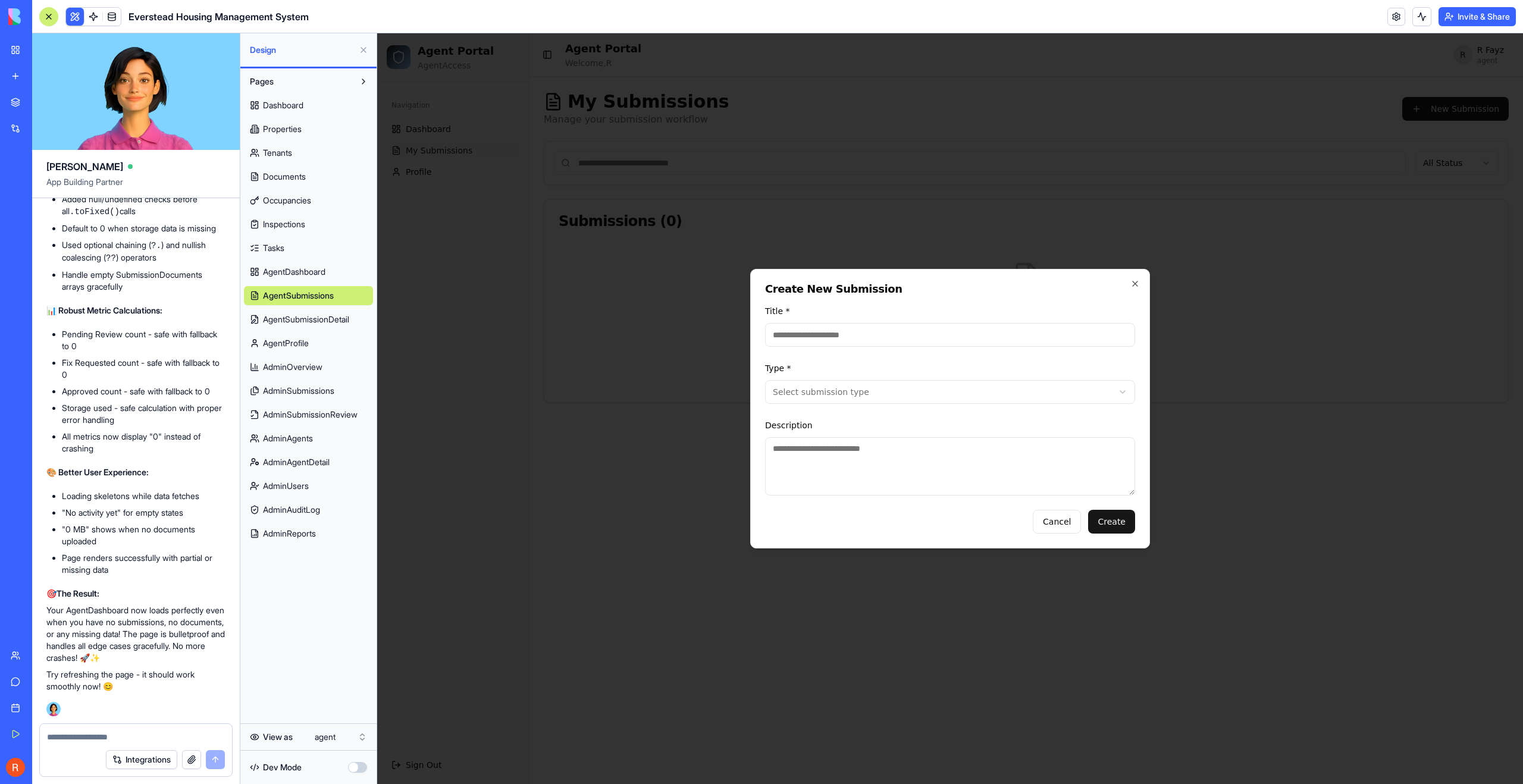
click at [912, 331] on input "Title *" at bounding box center [950, 334] width 370 height 24
click at [912, 386] on body "**********" at bounding box center [950, 409] width 1146 height 751
select select "*****"
click at [882, 480] on textarea "Description" at bounding box center [950, 467] width 370 height 58
click at [912, 521] on button "Cancel" at bounding box center [1057, 521] width 48 height 24
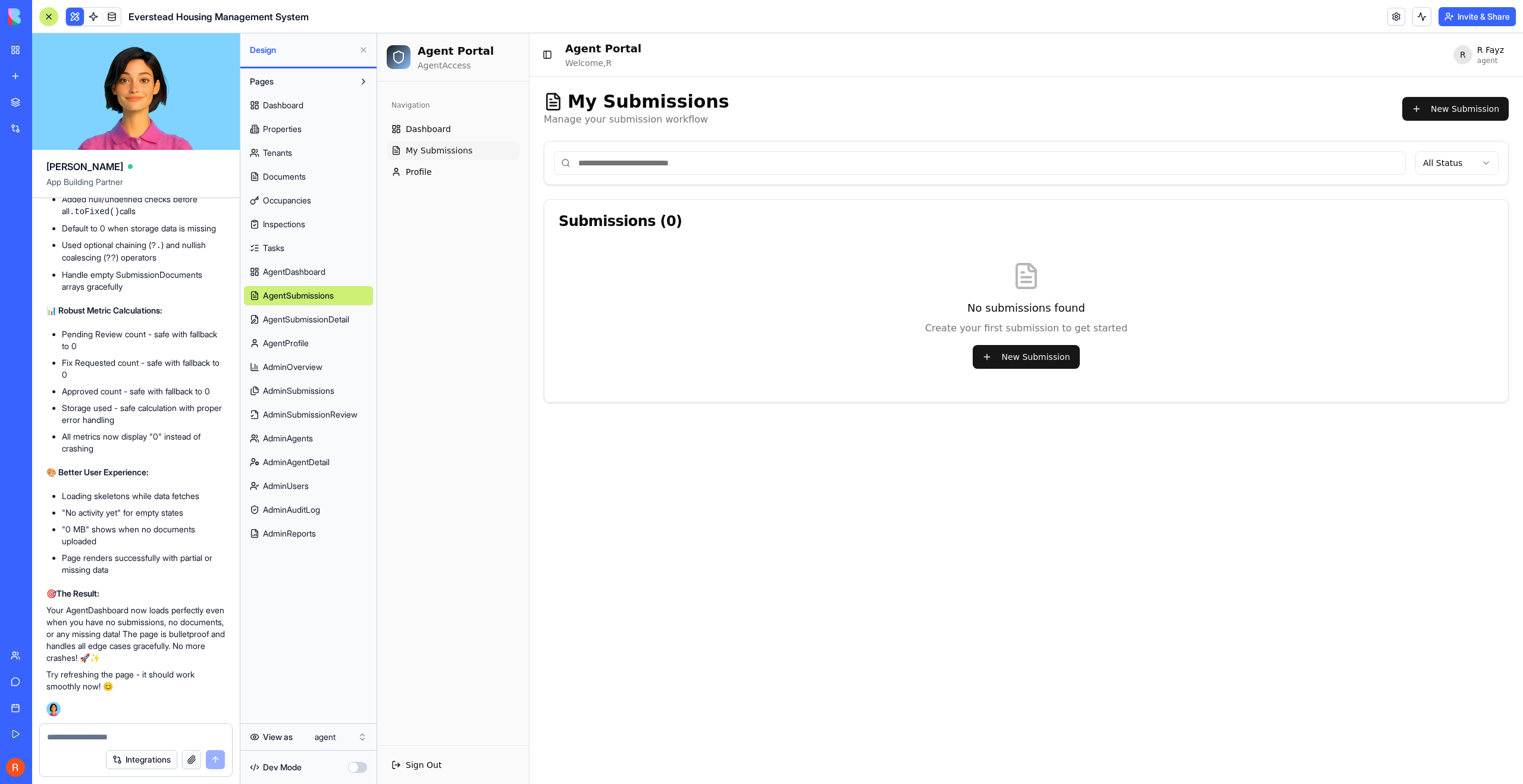
click at [912, 489] on main "Toggle Sidebar Agent Portal Welcome, R R R Fayz agent My Submissions Manage you…" at bounding box center [1026, 409] width 994 height 751
click at [303, 339] on span "AgentProfile" at bounding box center [286, 344] width 46 height 12
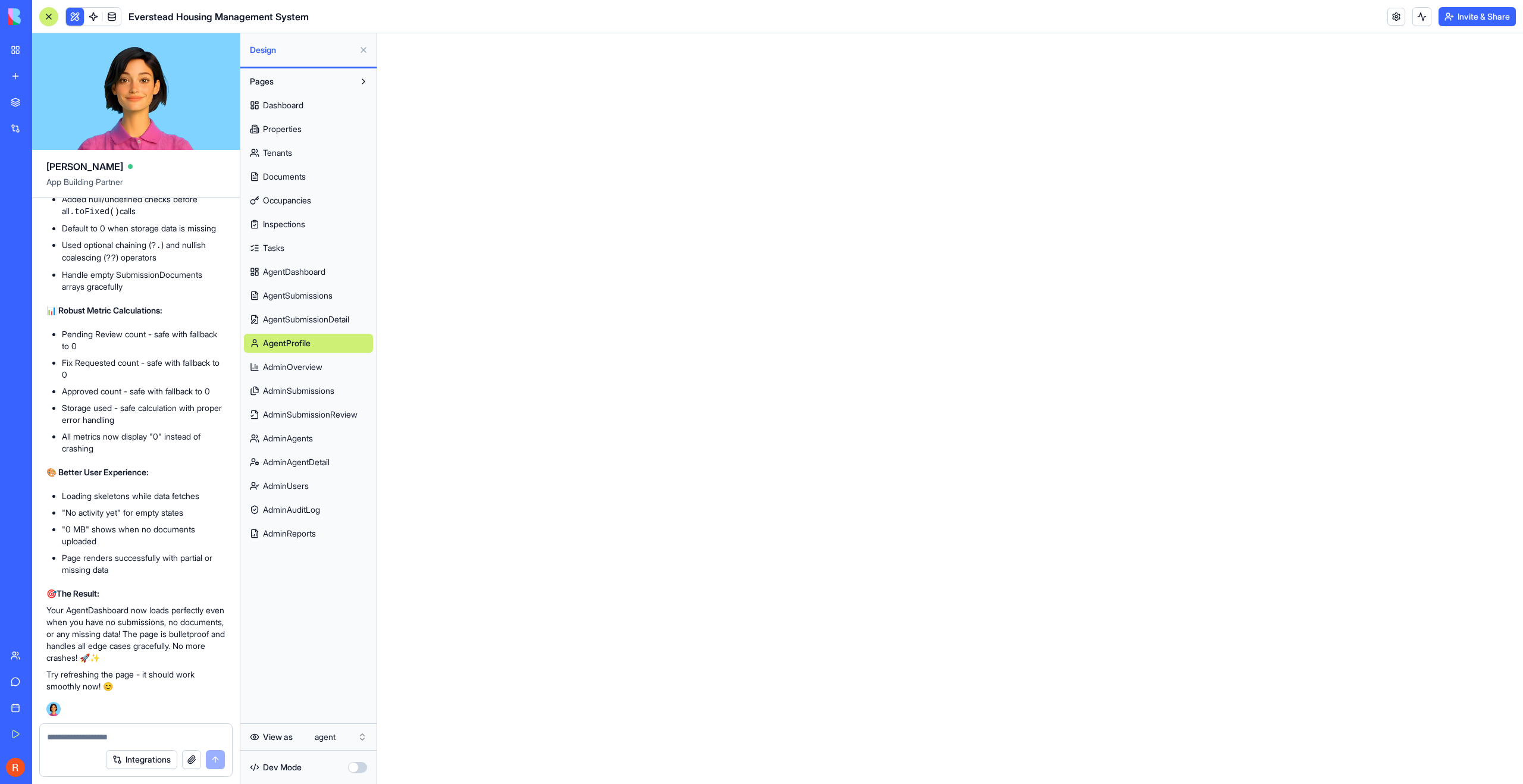
click at [339, 415] on span "AdminSubmissionReview" at bounding box center [311, 415] width 95 height 12
click at [331, 396] on span "AdminSubmissions" at bounding box center [298, 391] width 71 height 12
click at [328, 436] on link "AdminAgents" at bounding box center [308, 438] width 129 height 19
click at [323, 456] on span "AdminAgentDetail" at bounding box center [297, 462] width 67 height 12
click at [315, 482] on link "AdminUsers" at bounding box center [308, 486] width 129 height 19
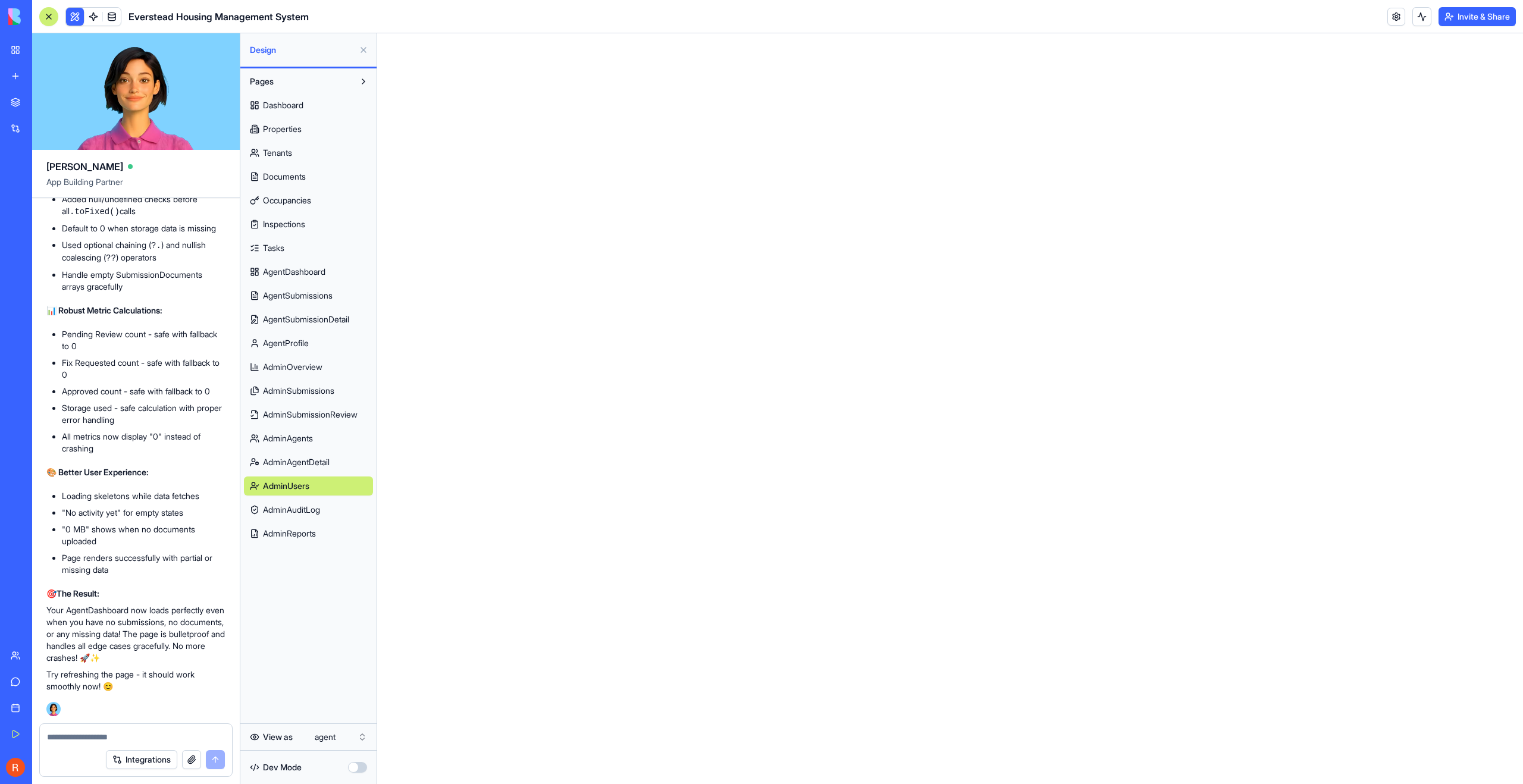
click at [310, 508] on span "AdminAuditLog" at bounding box center [291, 510] width 57 height 12
click at [310, 530] on span "AdminReports" at bounding box center [290, 534] width 53 height 12
click at [293, 105] on span "Dashboard" at bounding box center [283, 105] width 40 height 12
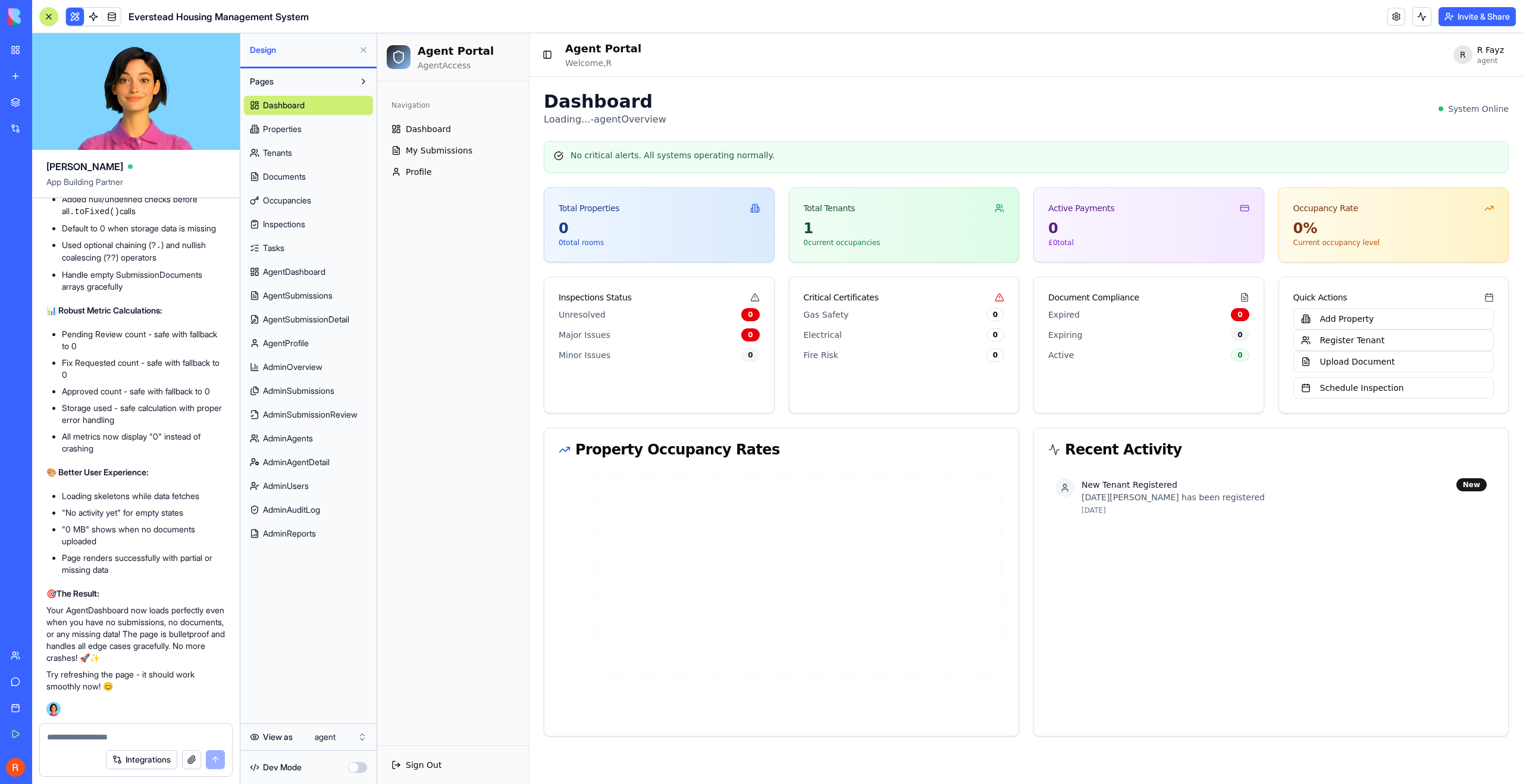
click at [326, 677] on html "My Workspace New app Marketplace Integrations Recent Everstead Housing Manageme…" at bounding box center [762, 392] width 1523 height 784
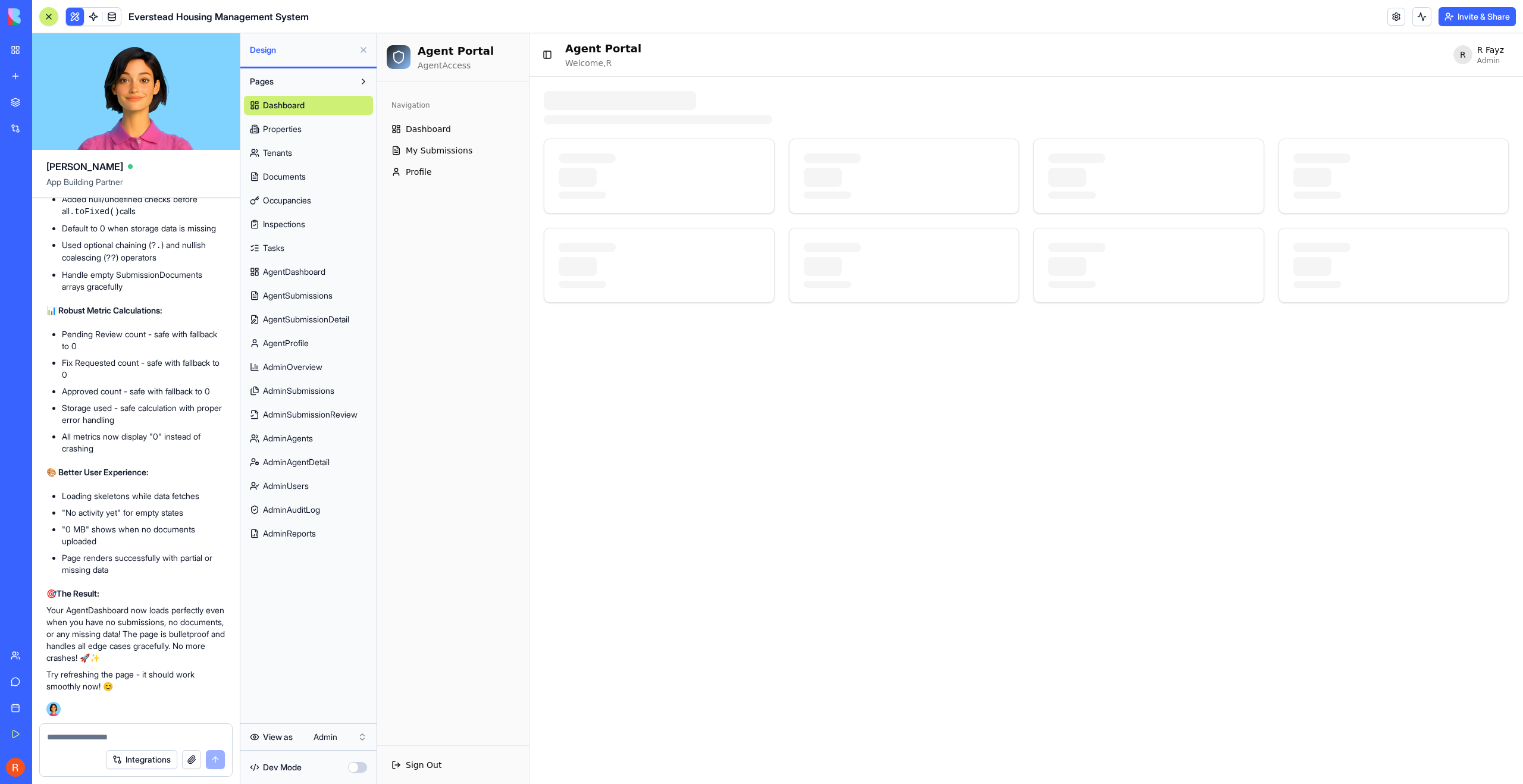
click at [333, 677] on html "My Workspace New app Marketplace Integrations Recent Everstead Housing Manageme…" at bounding box center [762, 392] width 1523 height 784
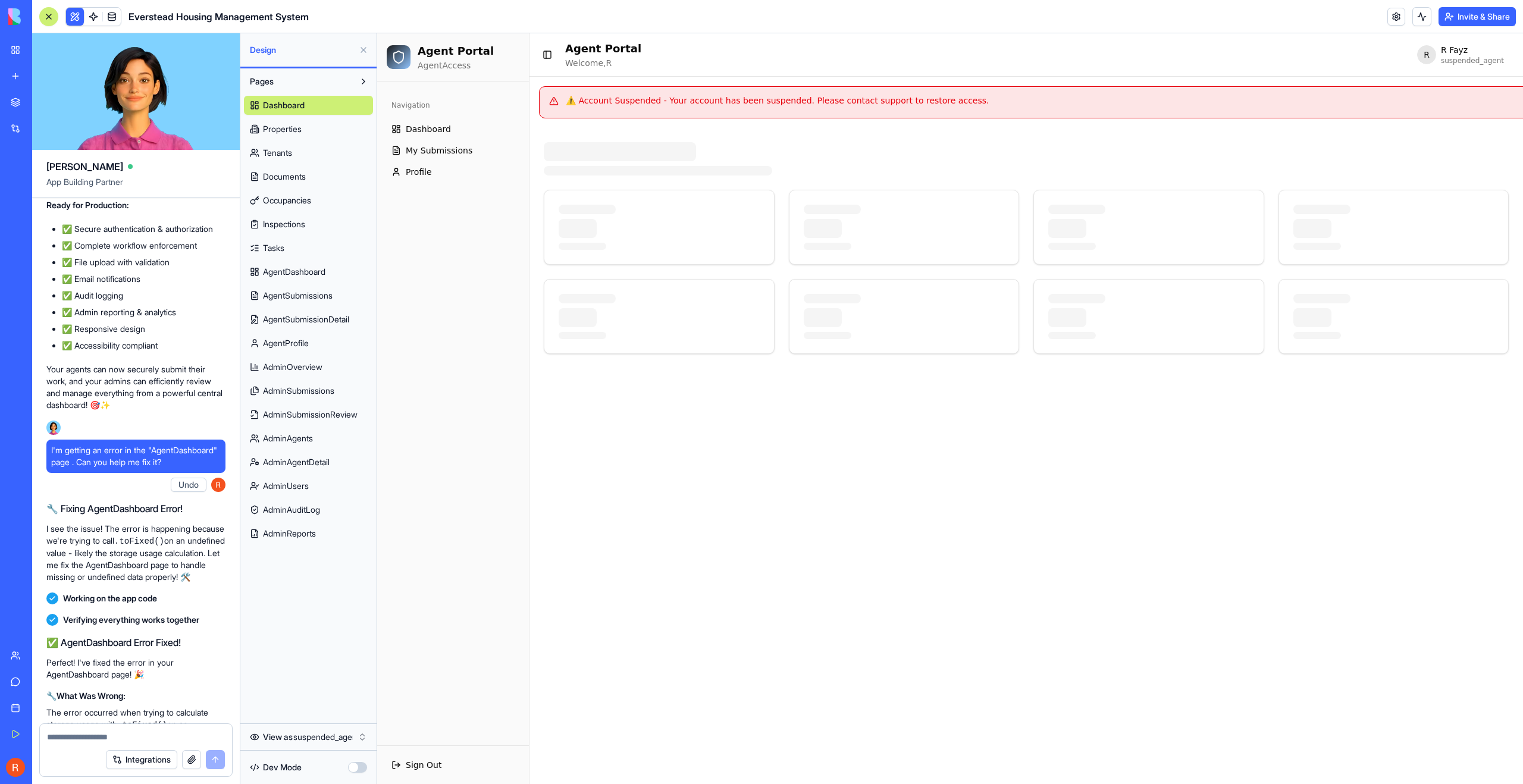
scroll to position [22871, 0]
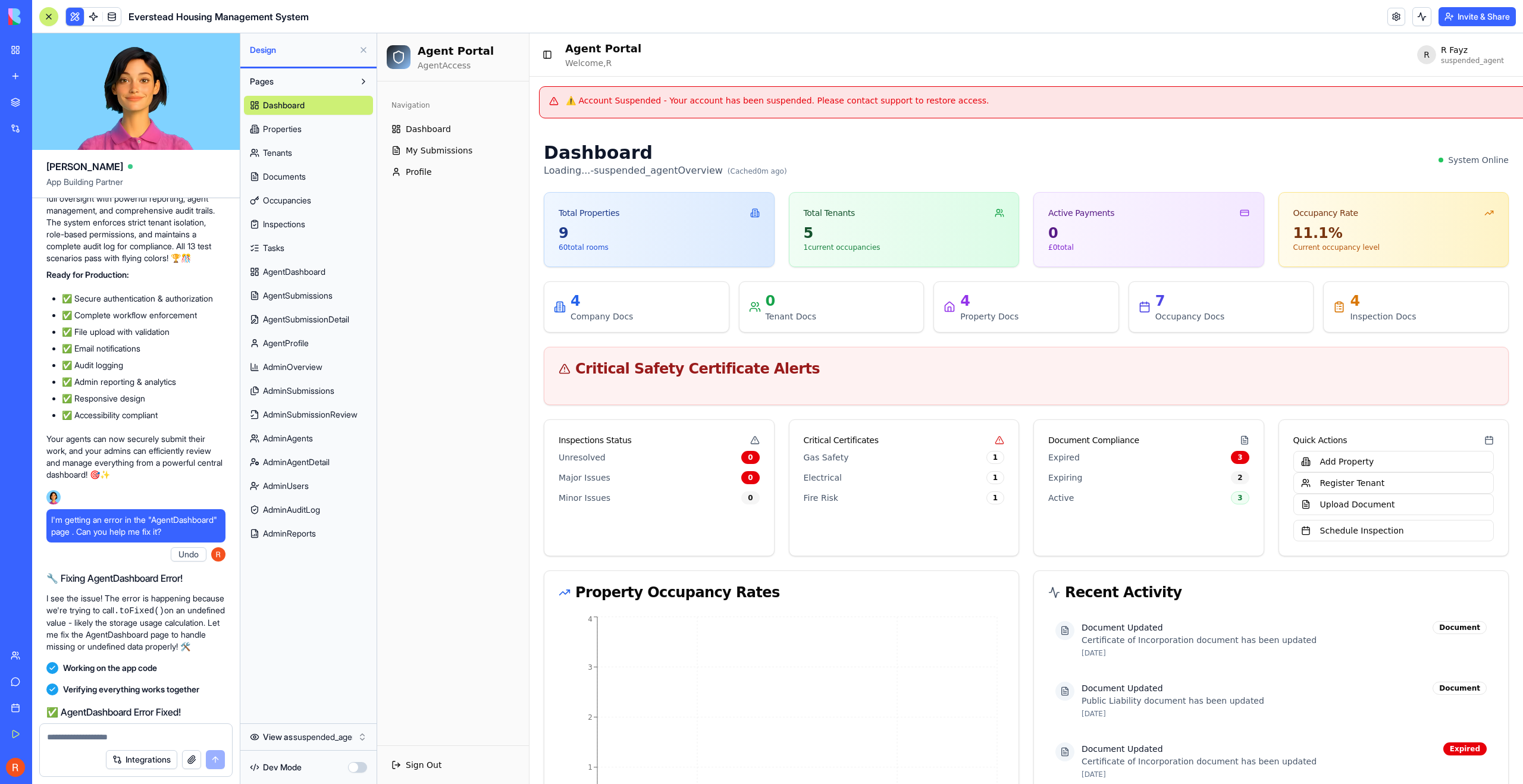
click at [912, 143] on div "Dashboard Loading... - suspended_agent Overview (Cached 0 m ago) System Online" at bounding box center [1026, 160] width 965 height 36
click at [322, 677] on html "My Workspace New app Marketplace Integrations Recent Everstead Housing Manageme…" at bounding box center [762, 392] width 1523 height 784
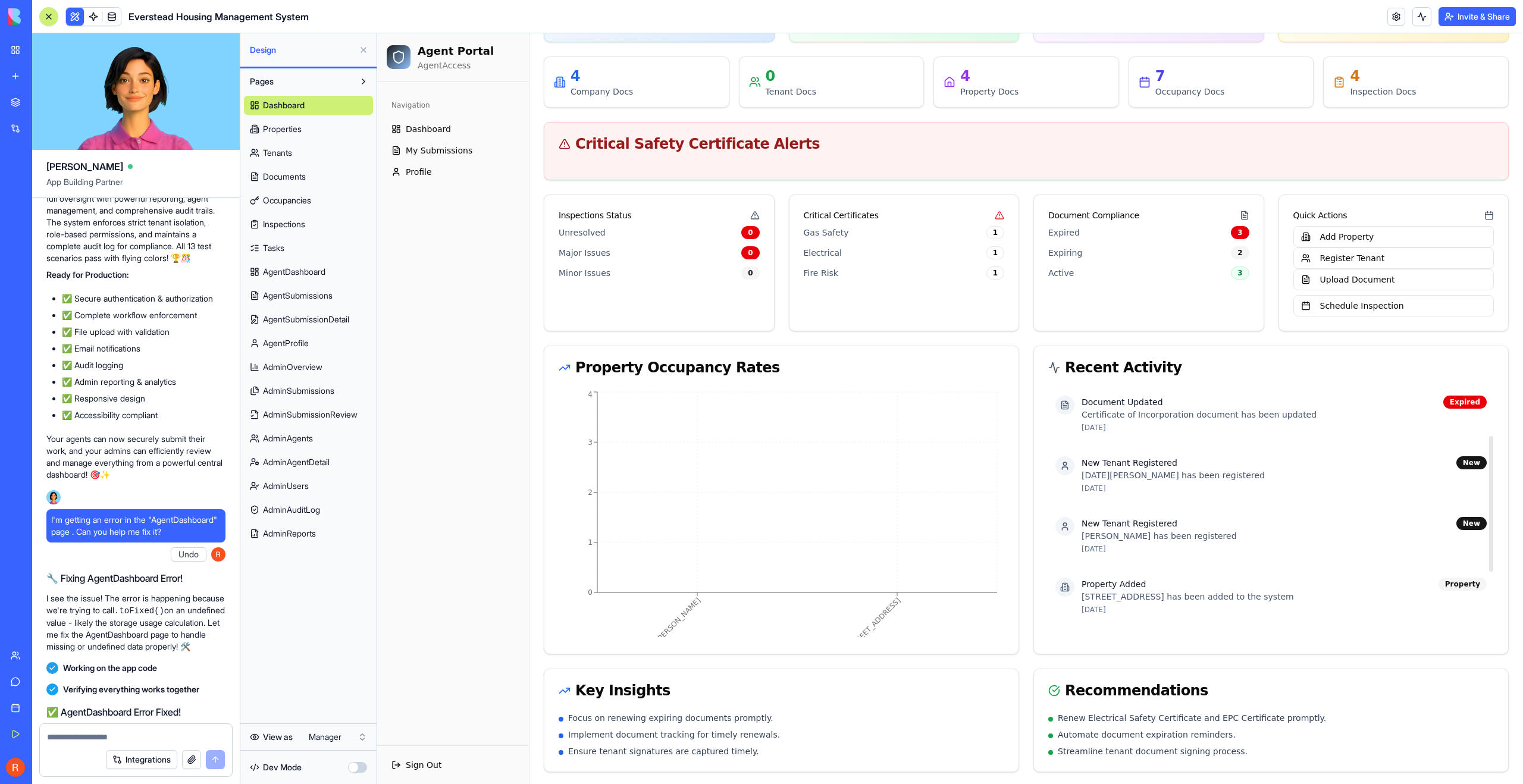
scroll to position [177, 0]
click at [288, 253] on link "Tasks" at bounding box center [308, 248] width 129 height 19
